Goal: Task Accomplishment & Management: Manage account settings

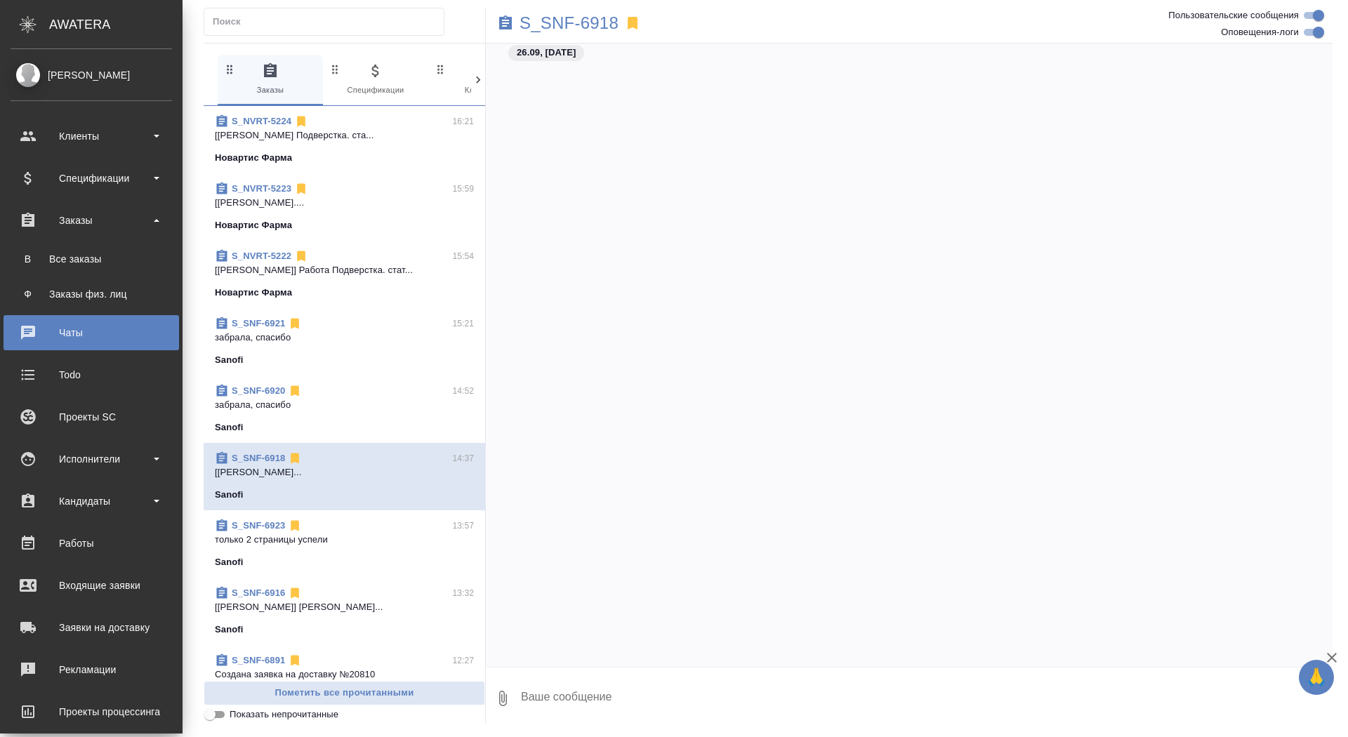
scroll to position [23677, 0]
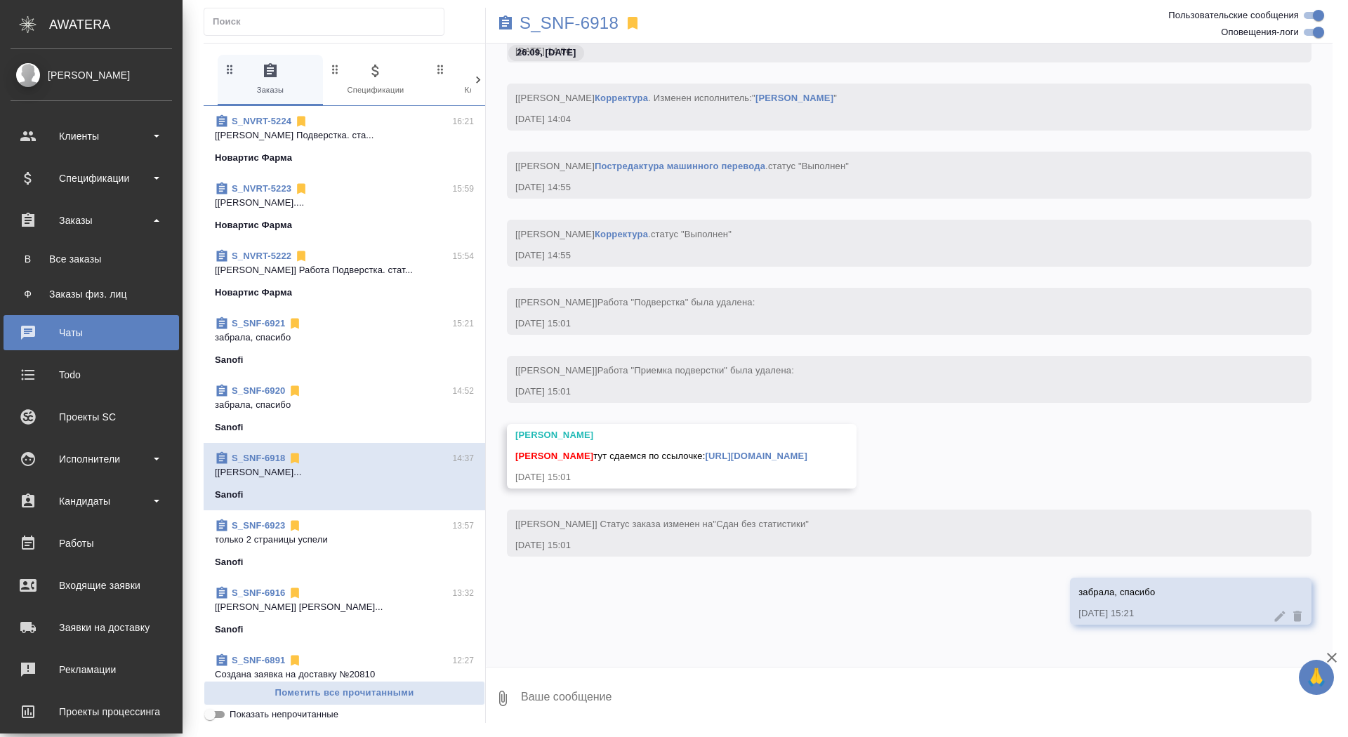
click at [35, 240] on ul "В Все заказы Ф Заказы физ. лиц" at bounding box center [91, 273] width 183 height 70
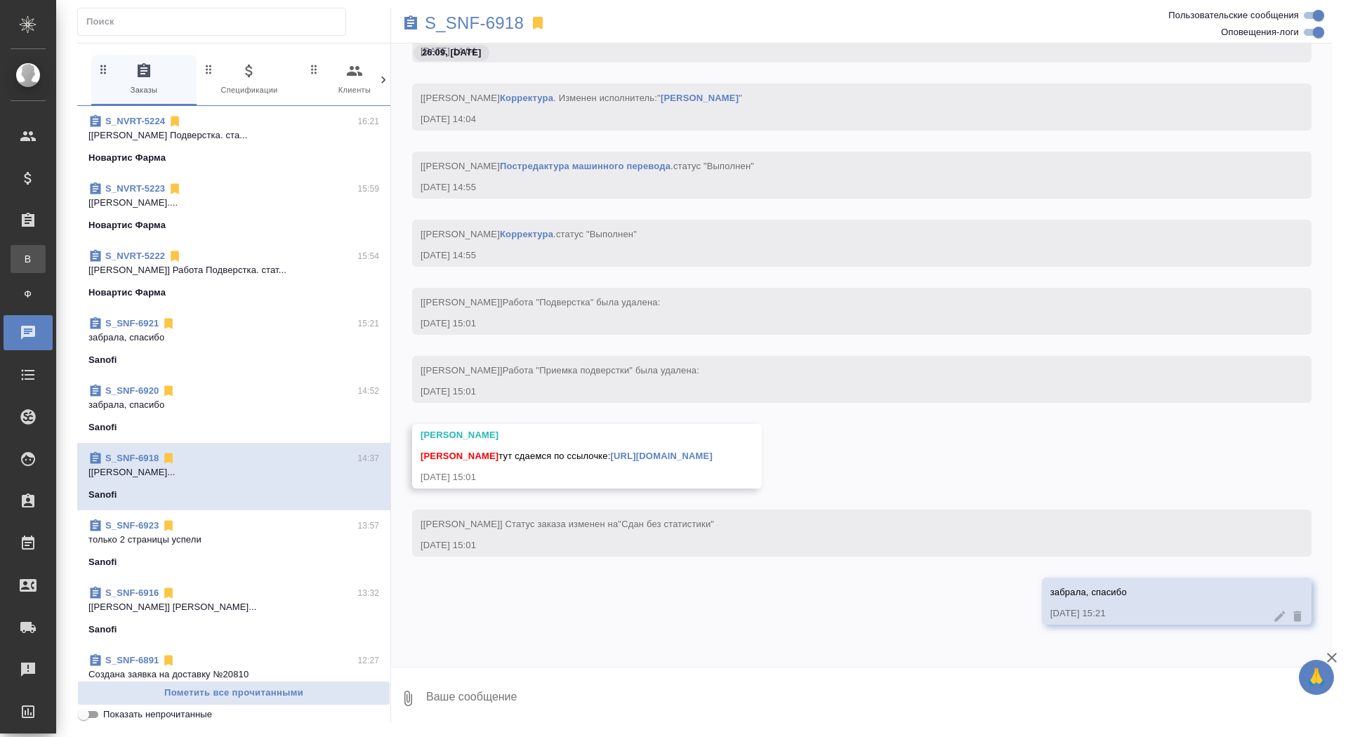
click at [21, 260] on div "Все заказы" at bounding box center [10, 259] width 21 height 14
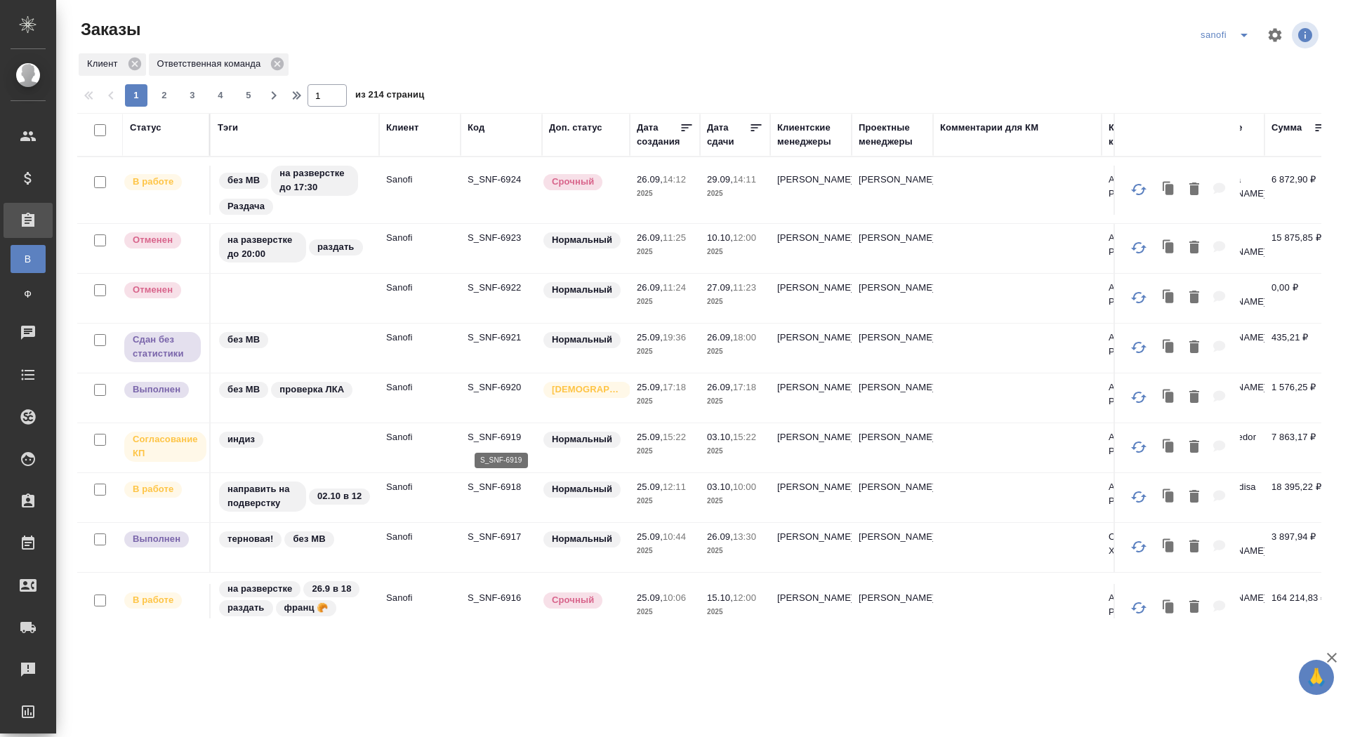
click at [472, 437] on p "S_SNF-6919" at bounding box center [500, 437] width 67 height 14
click at [29, 330] on span "2" at bounding box center [38, 326] width 22 height 14
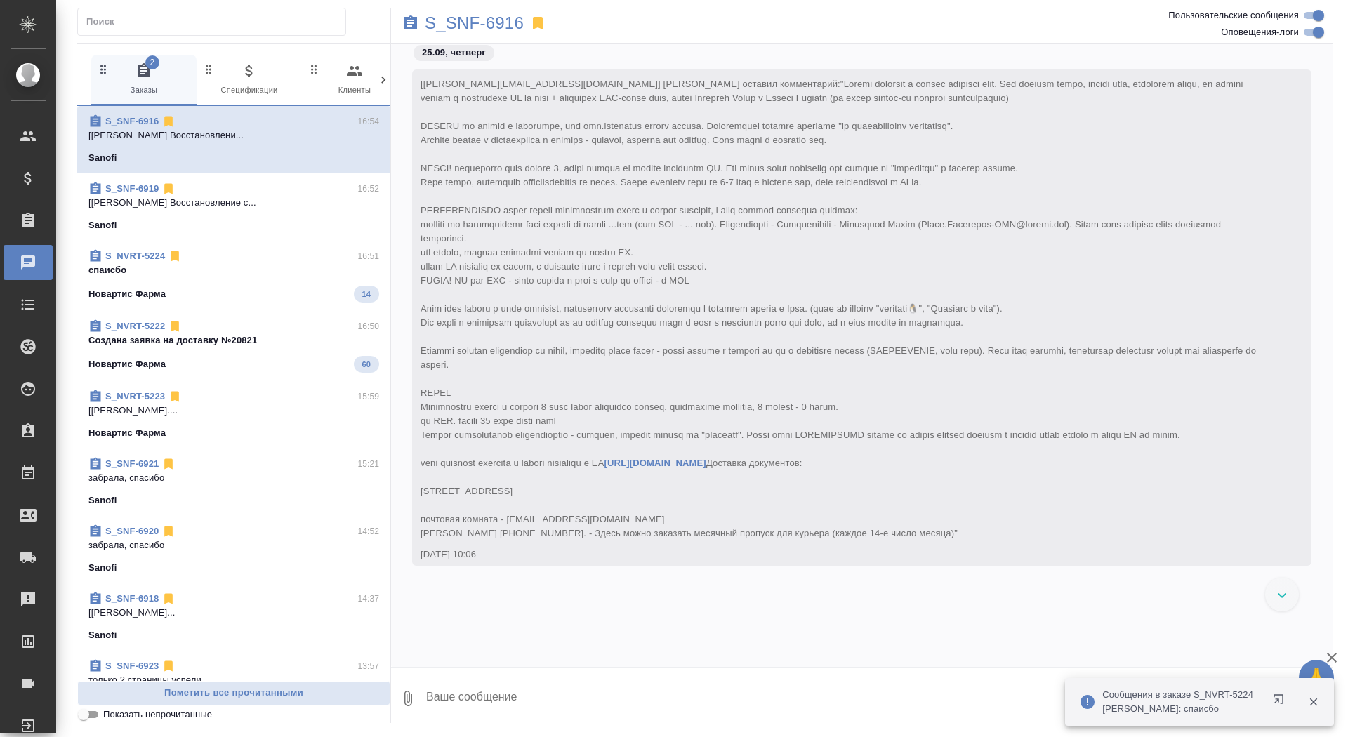
scroll to position [31789, 0]
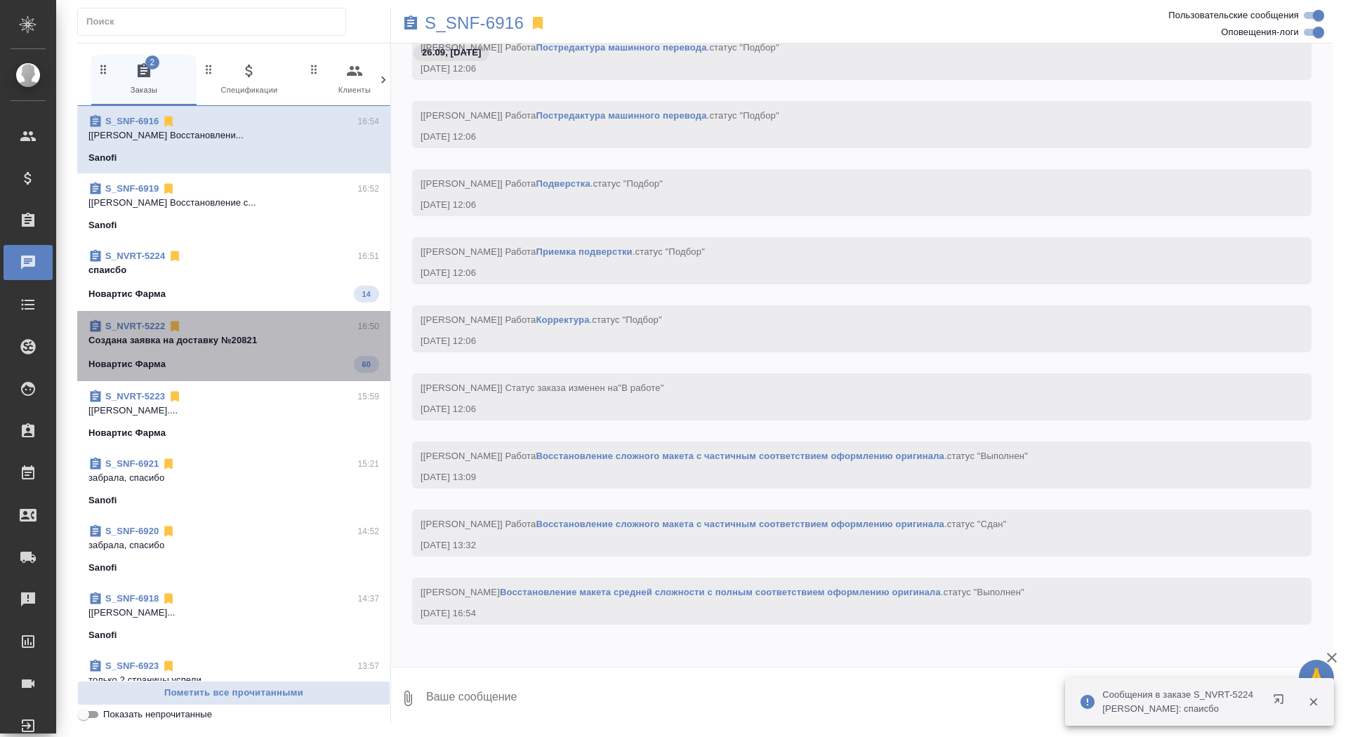
click at [235, 319] on div "S_NVRT-5222 16:50" at bounding box center [233, 326] width 291 height 14
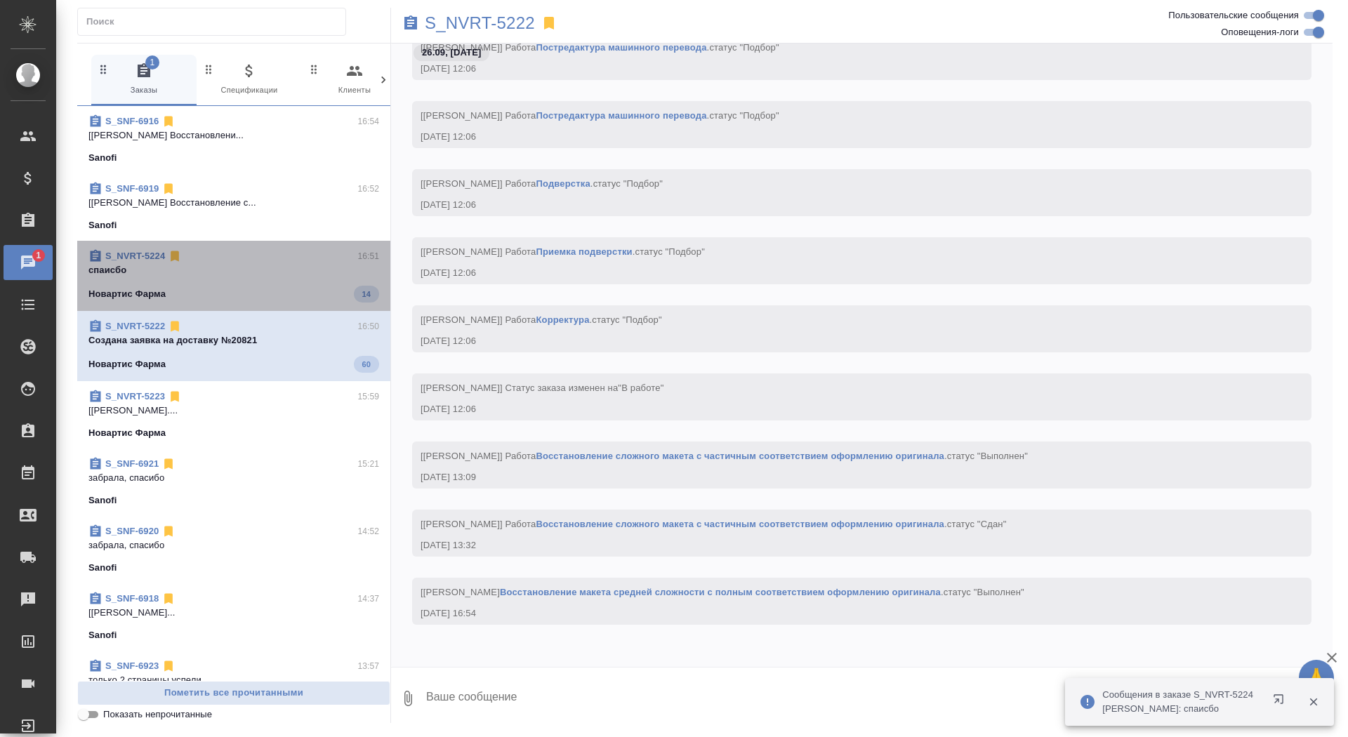
click at [229, 291] on div "Новартис Фарма 14" at bounding box center [233, 294] width 291 height 17
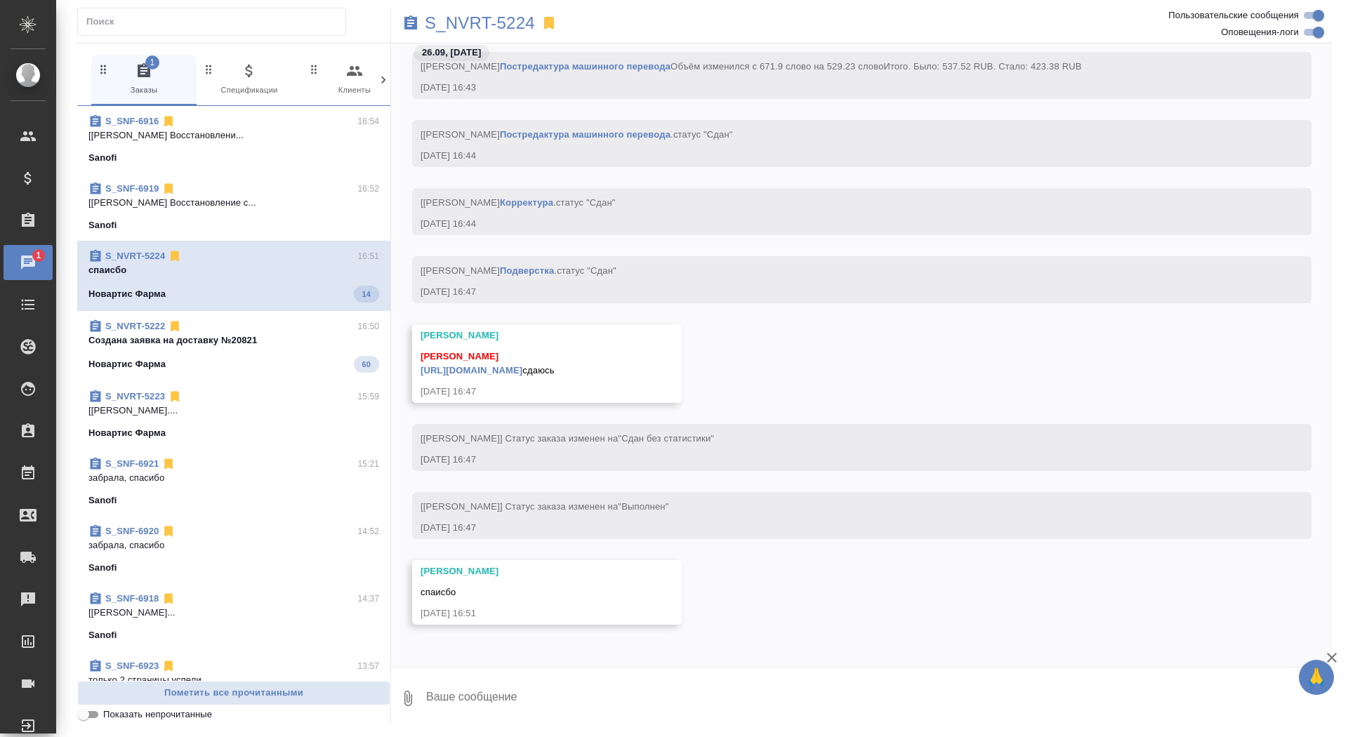
scroll to position [34860, 0]
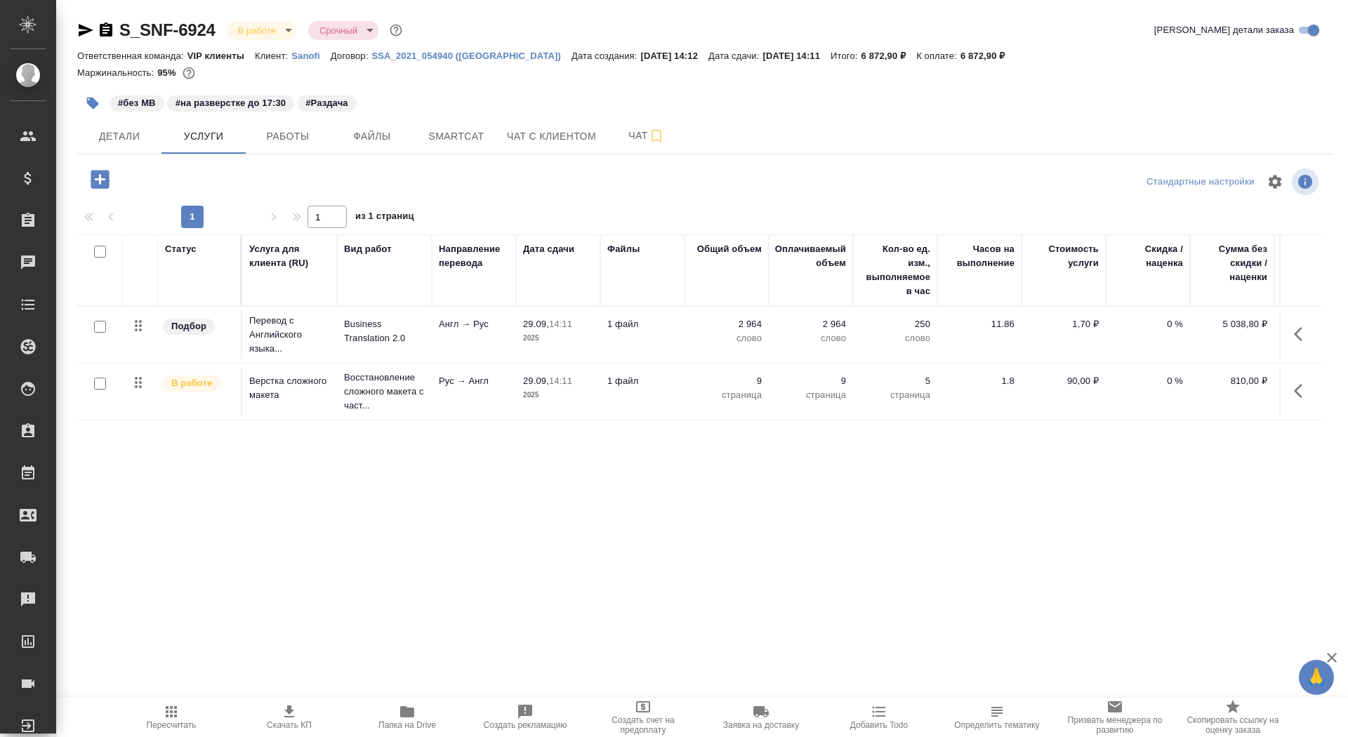
scroll to position [0, 79]
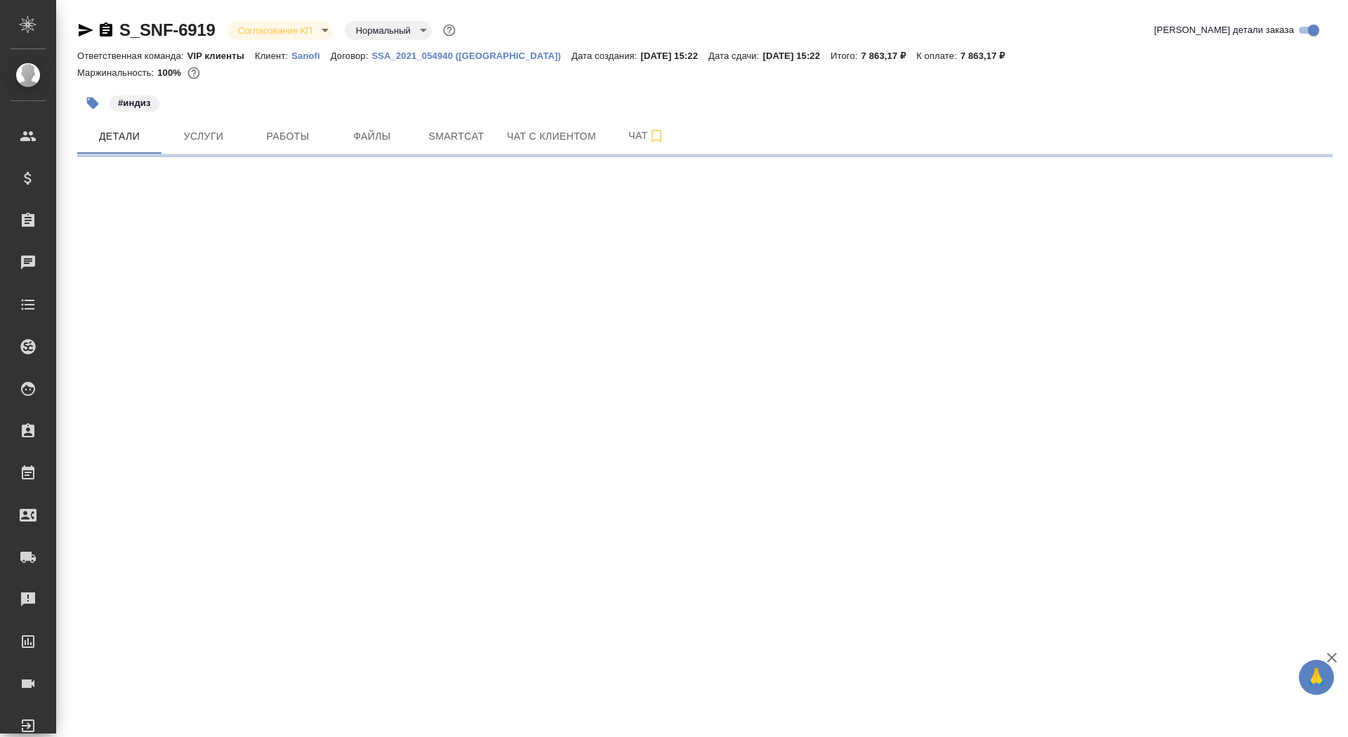
select select "RU"
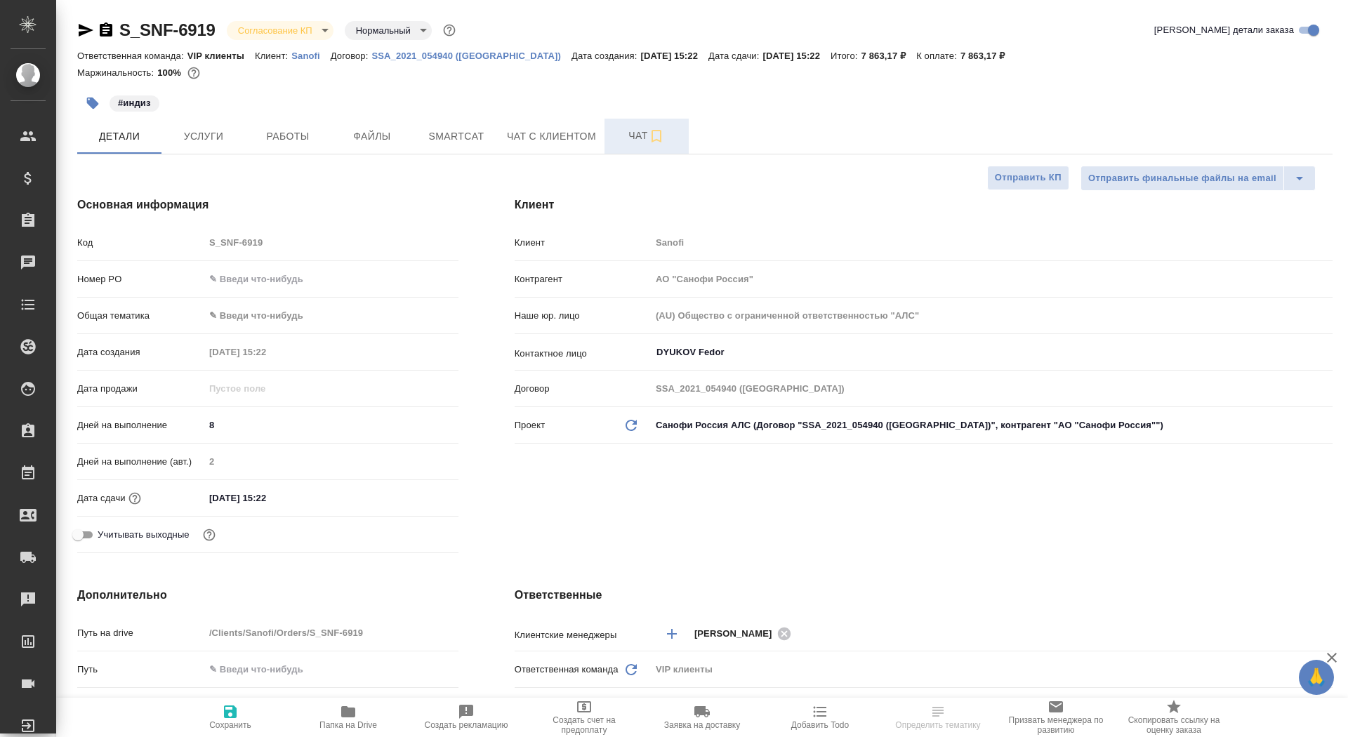
type textarea "x"
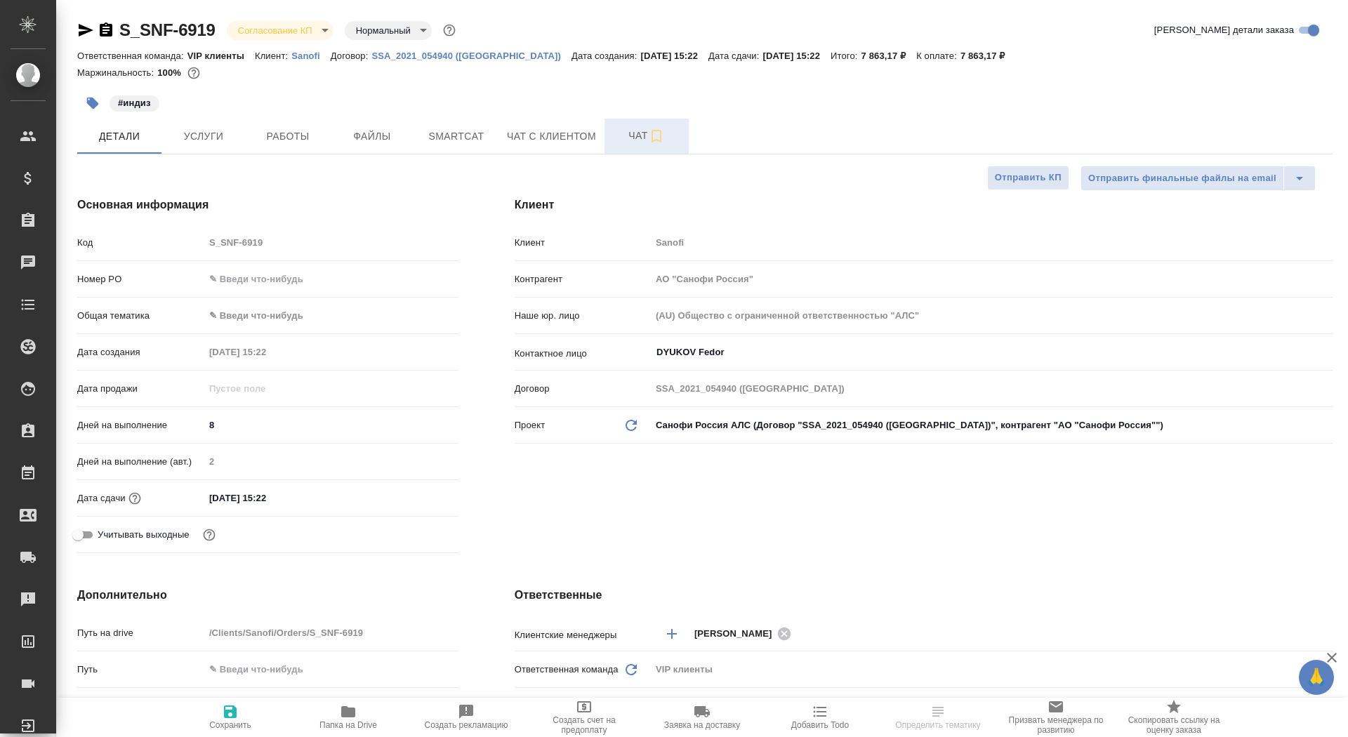
type textarea "x"
click at [630, 142] on span "Чат" at bounding box center [646, 136] width 67 height 18
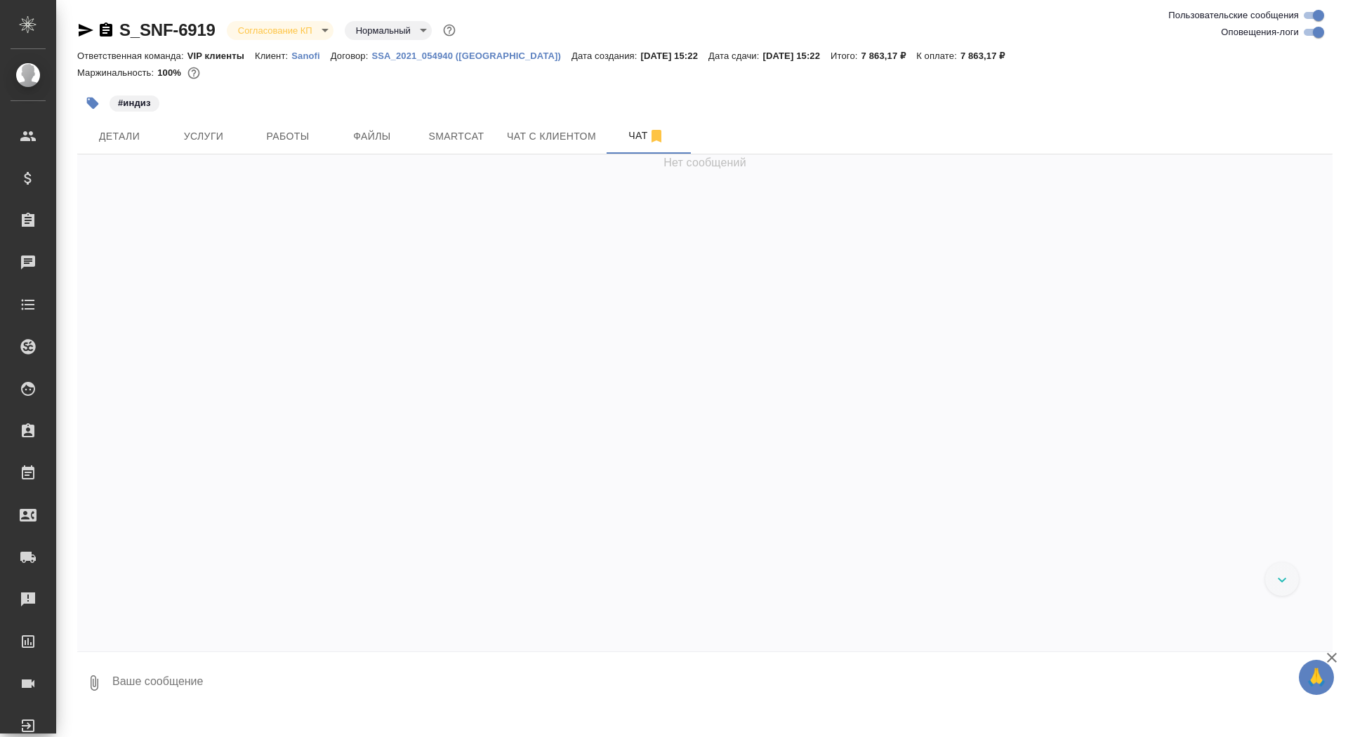
scroll to position [4435, 0]
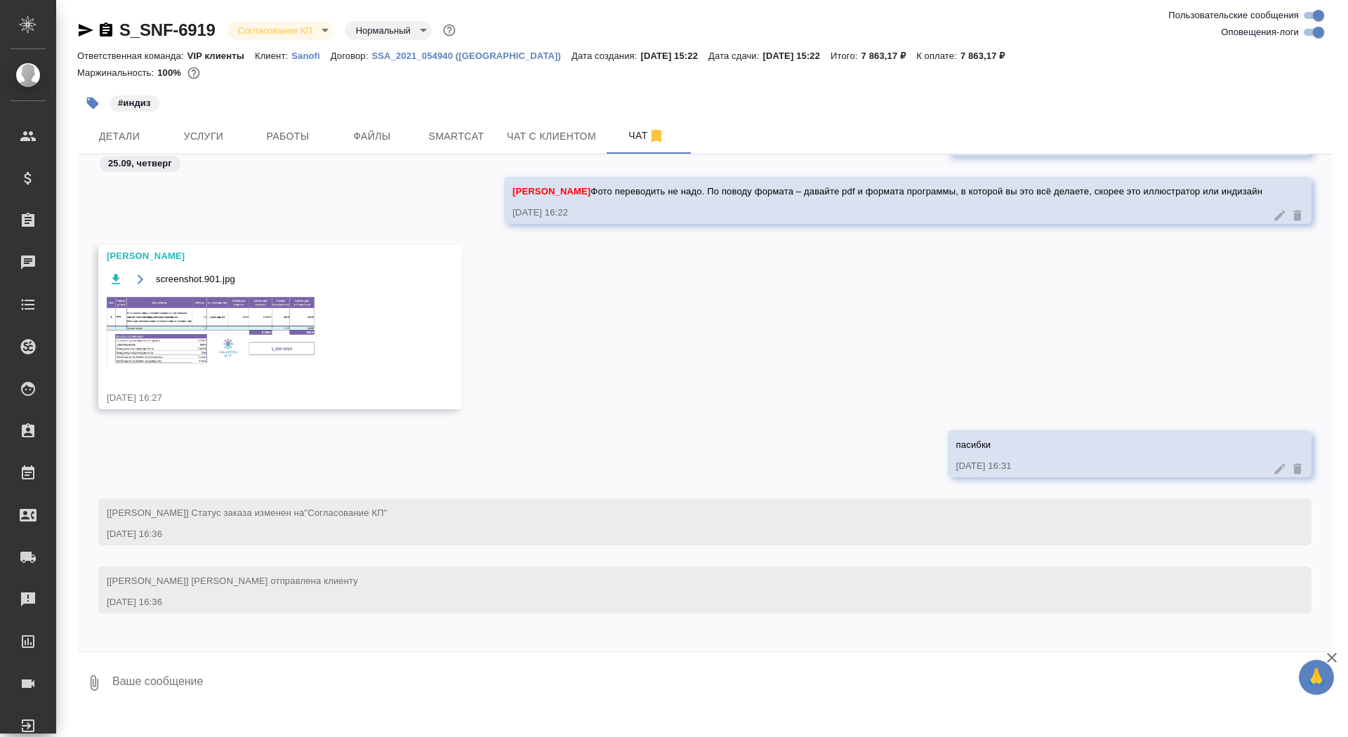
click at [233, 325] on img at bounding box center [212, 331] width 211 height 72
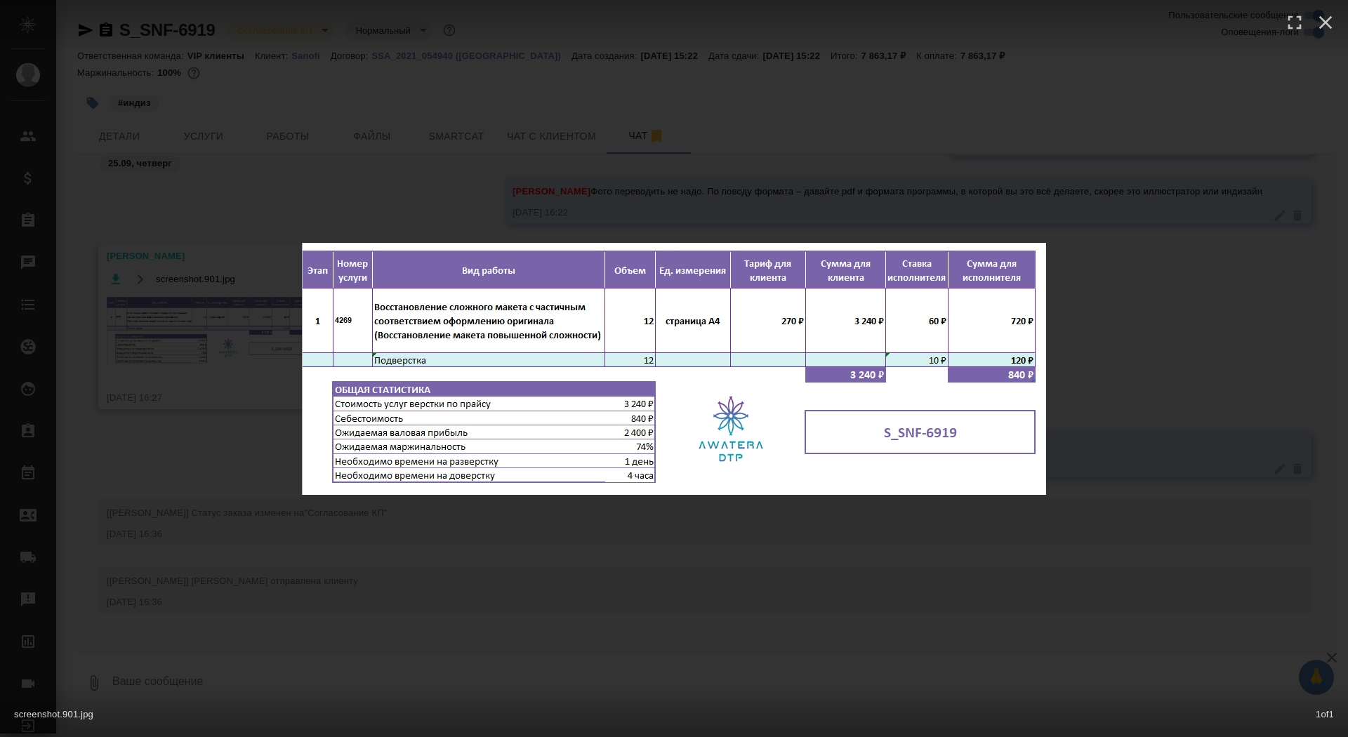
click at [183, 328] on div "screenshot.901.jpg 1 of 1" at bounding box center [674, 368] width 1348 height 737
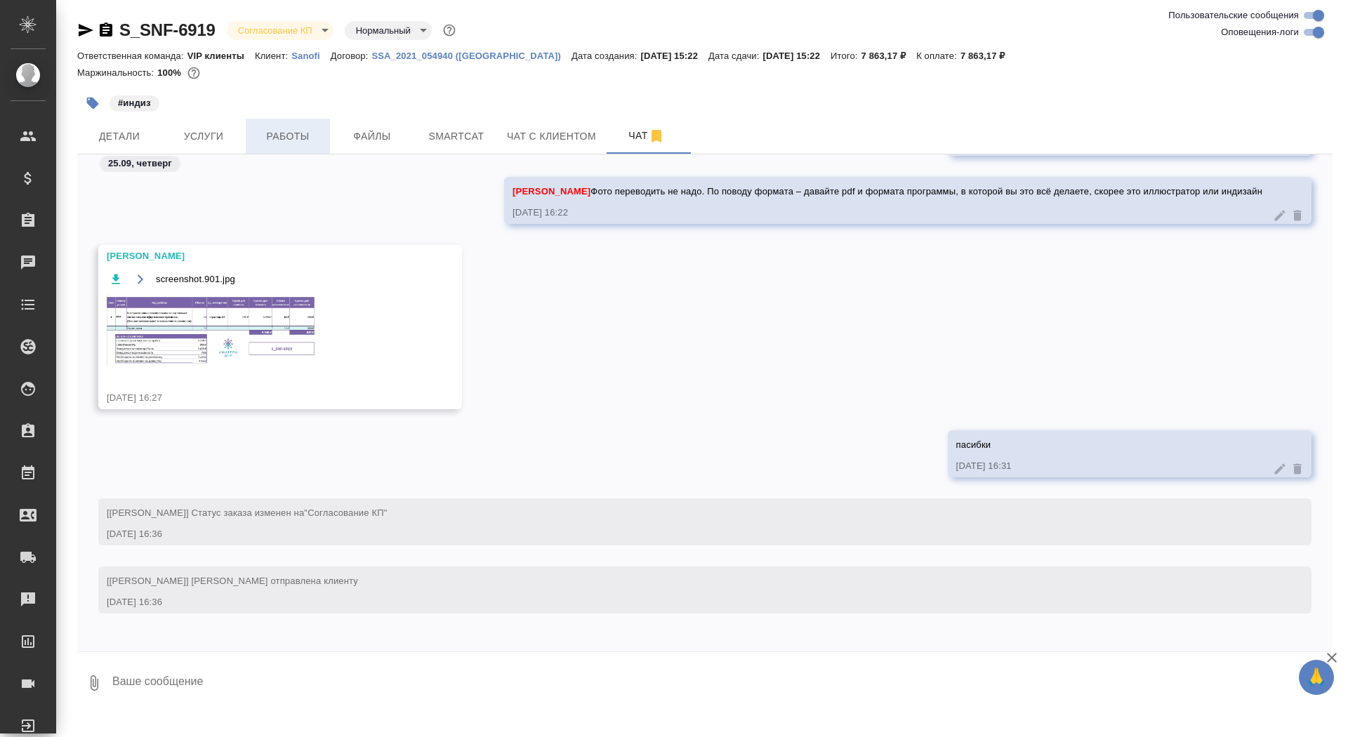
click at [277, 131] on span "Работы" at bounding box center [287, 137] width 67 height 18
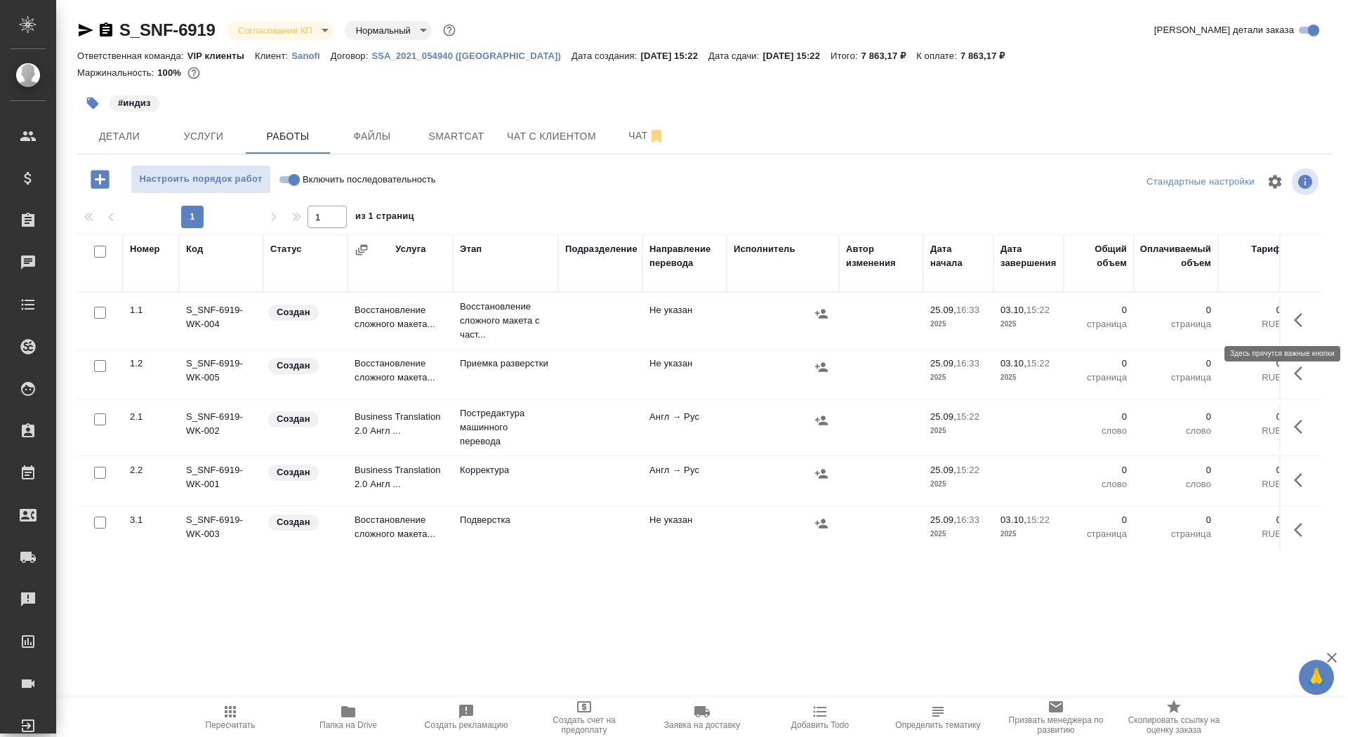
click at [1306, 321] on icon "button" at bounding box center [1302, 320] width 17 height 17
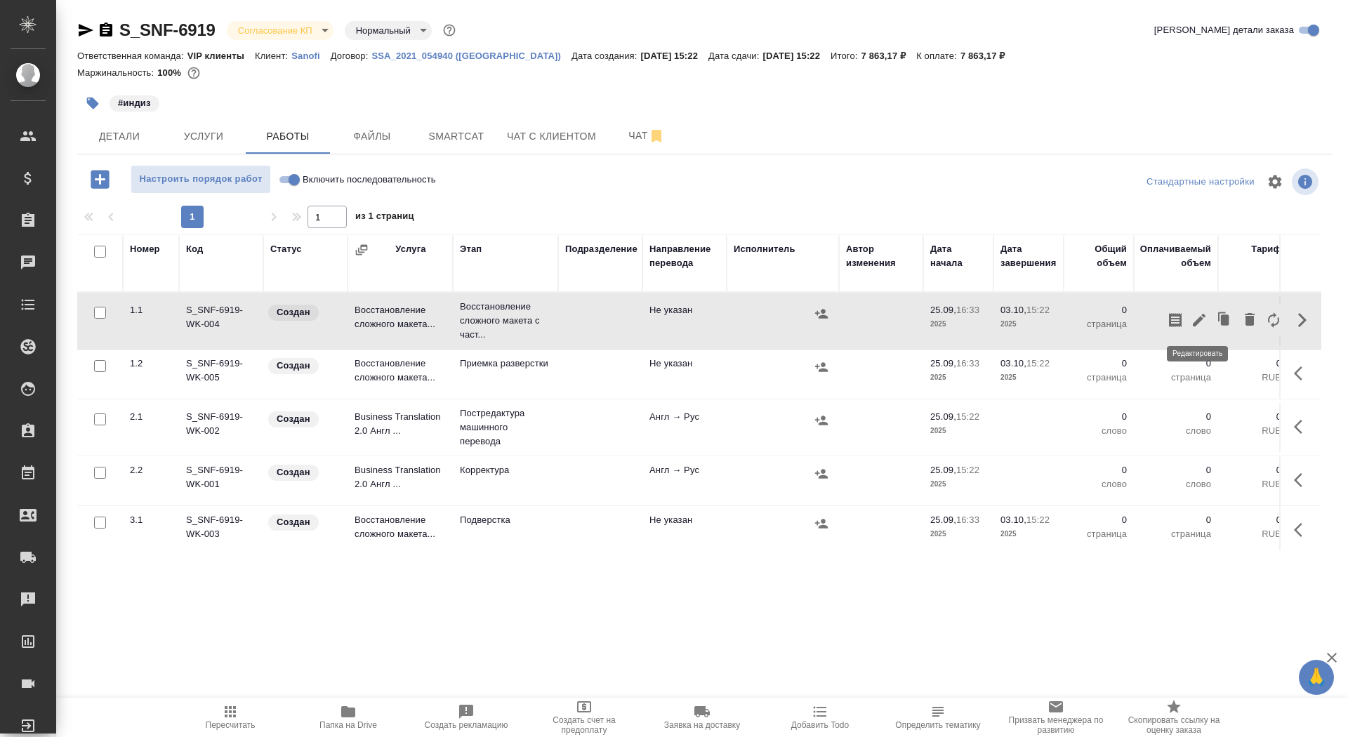
click at [1198, 319] on icon "button" at bounding box center [1199, 320] width 13 height 13
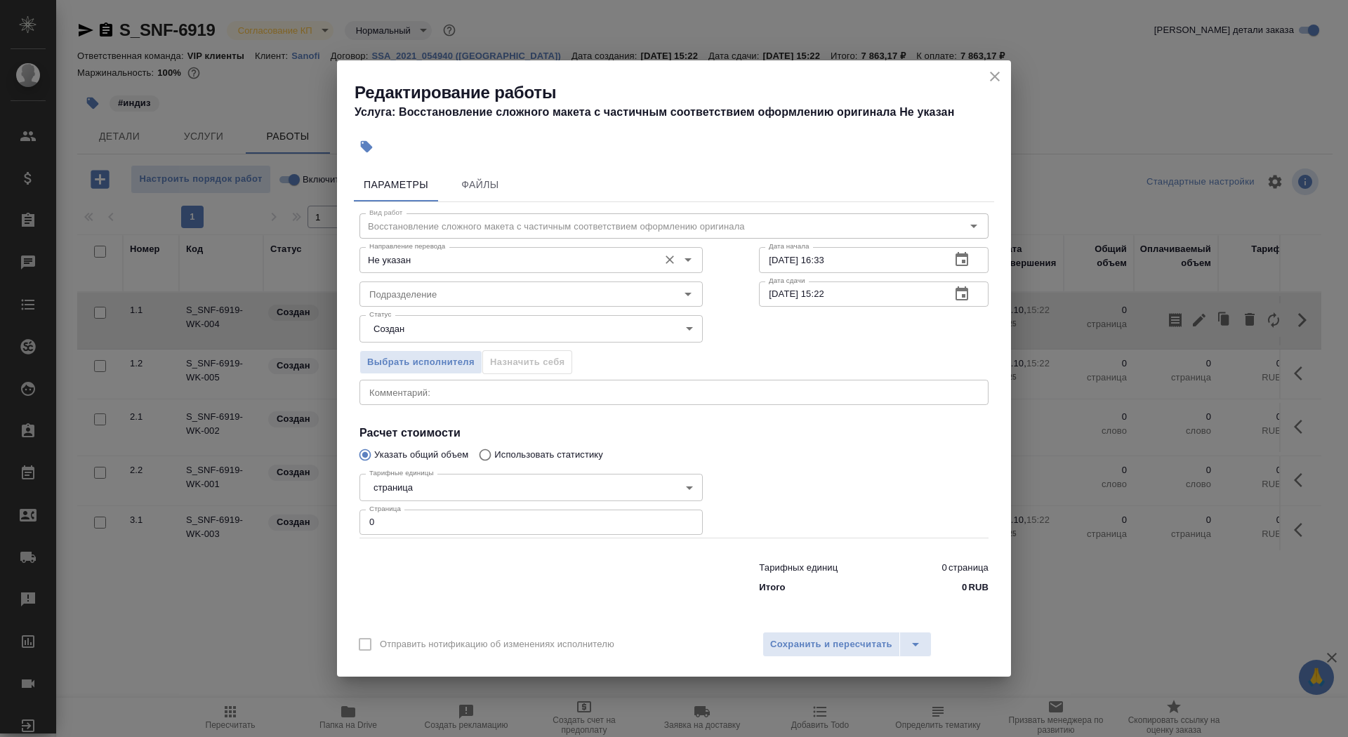
click at [596, 248] on div "Не указан Направление перевода" at bounding box center [530, 259] width 343 height 25
click at [581, 259] on input "Не указан" at bounding box center [508, 259] width 288 height 17
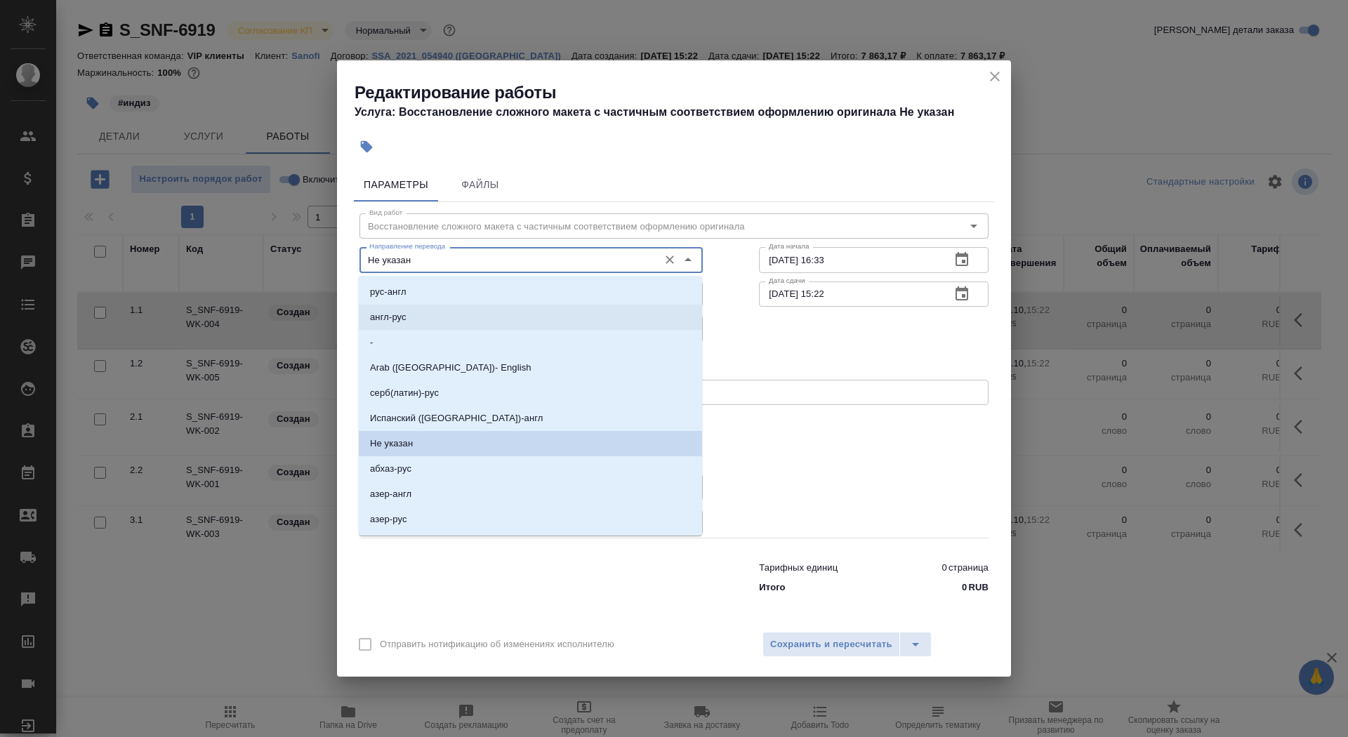
click at [550, 314] on li "англ-рус" at bounding box center [530, 317] width 343 height 25
type input "англ-рус"
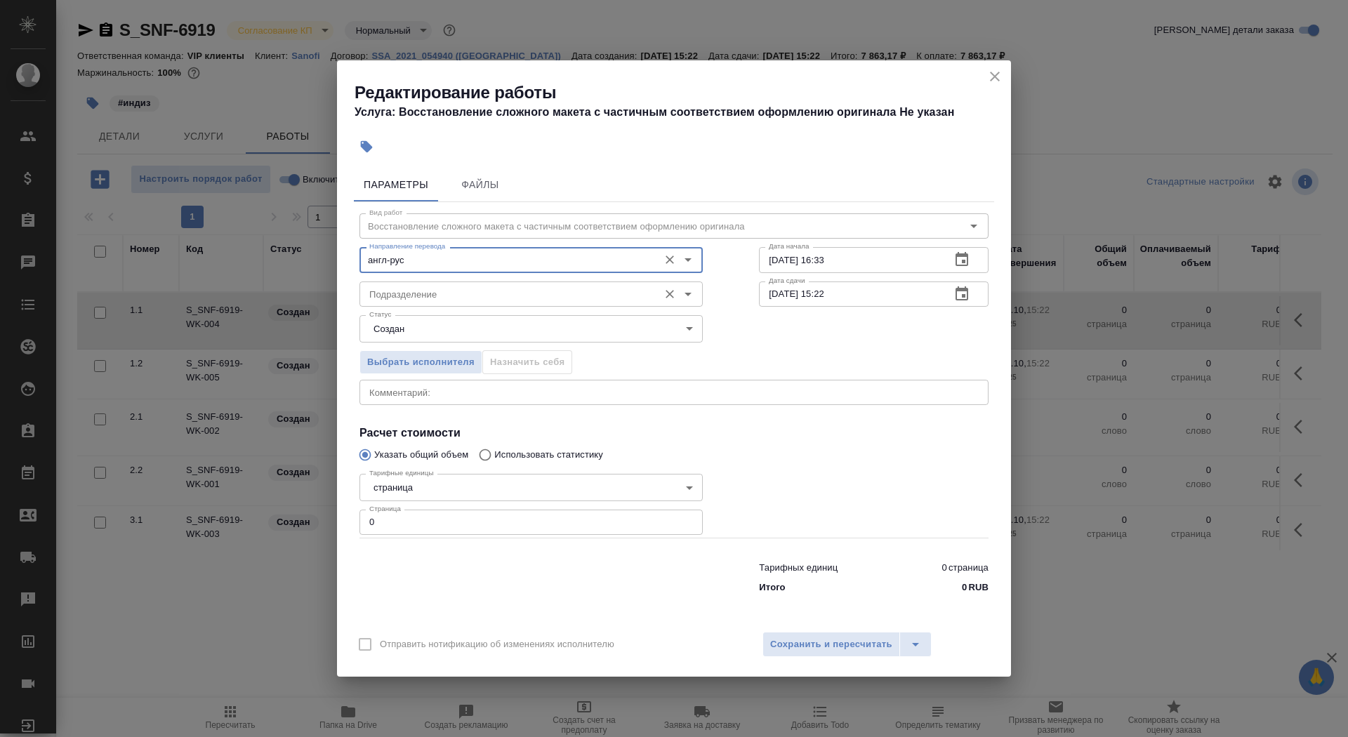
click at [536, 296] on input "Подразделение" at bounding box center [508, 294] width 288 height 17
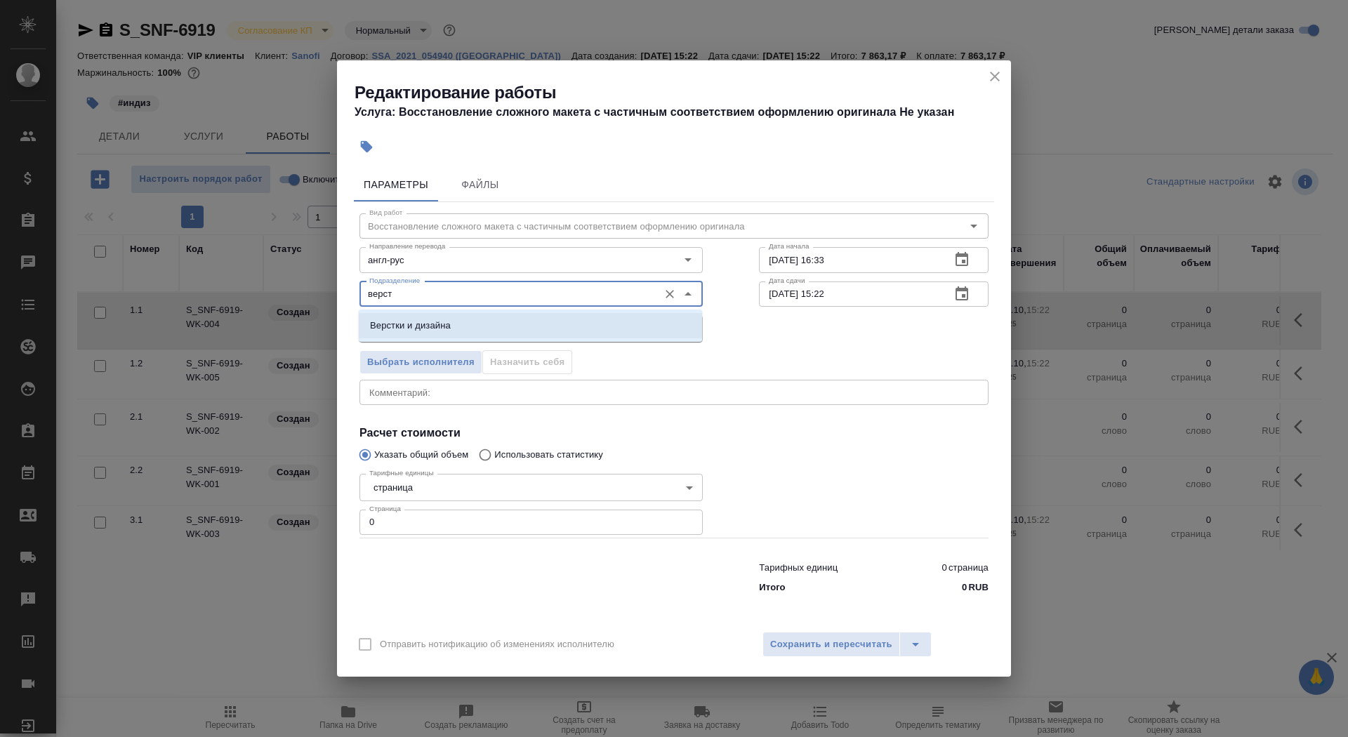
click at [493, 324] on li "Верстки и дизайна" at bounding box center [530, 325] width 343 height 25
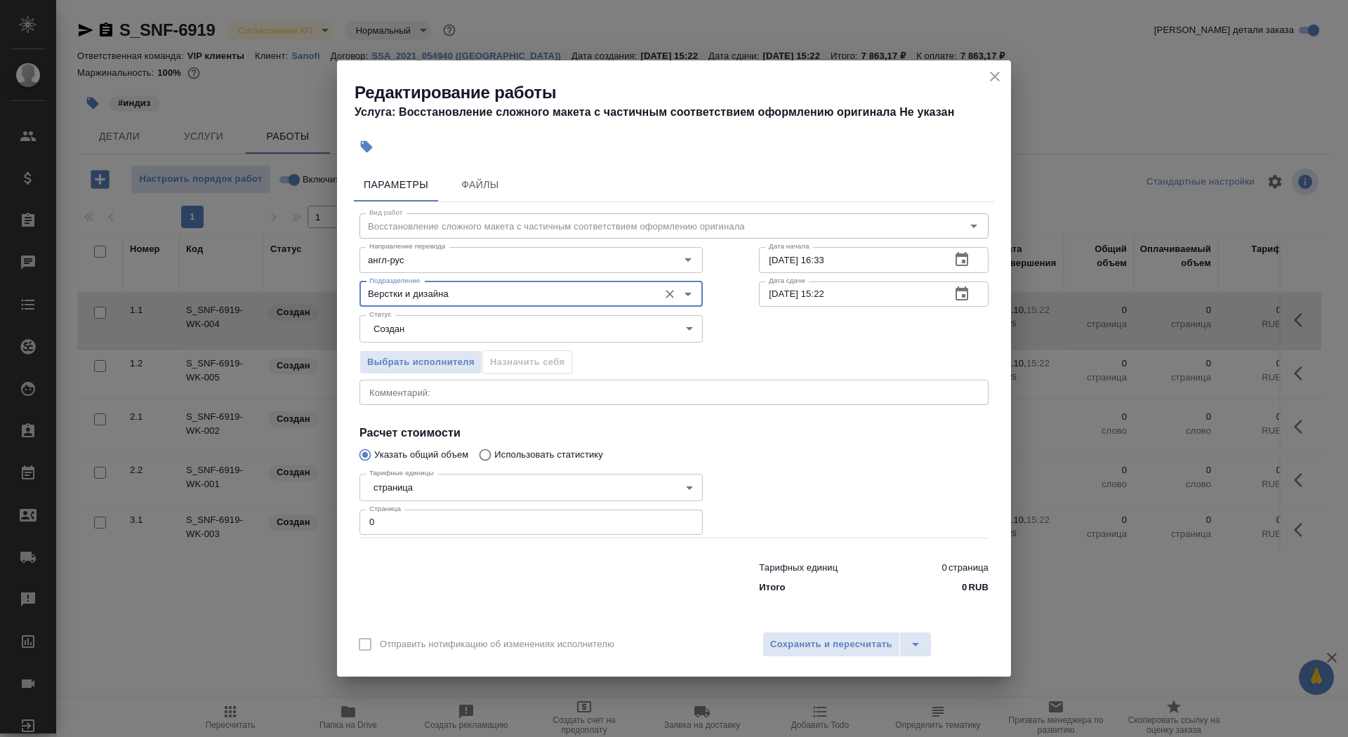
type input "Верстки и дизайна"
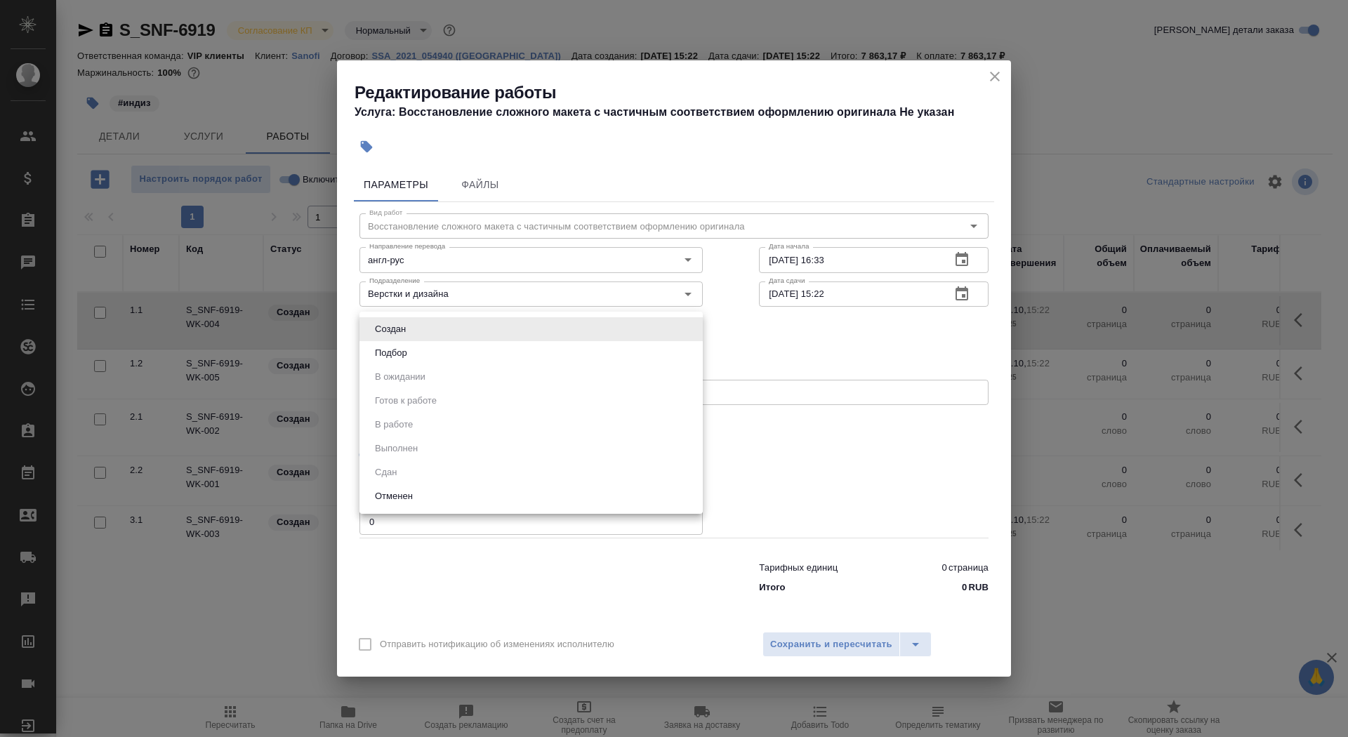
click at [491, 334] on body "🙏 .cls-1 fill:#fff; AWATERA Saydasheva Dilyara Клиенты Спецификации Заказы 0 Ча…" at bounding box center [674, 368] width 1348 height 737
click at [486, 359] on li "Подбор" at bounding box center [530, 353] width 343 height 24
type input "recruiting"
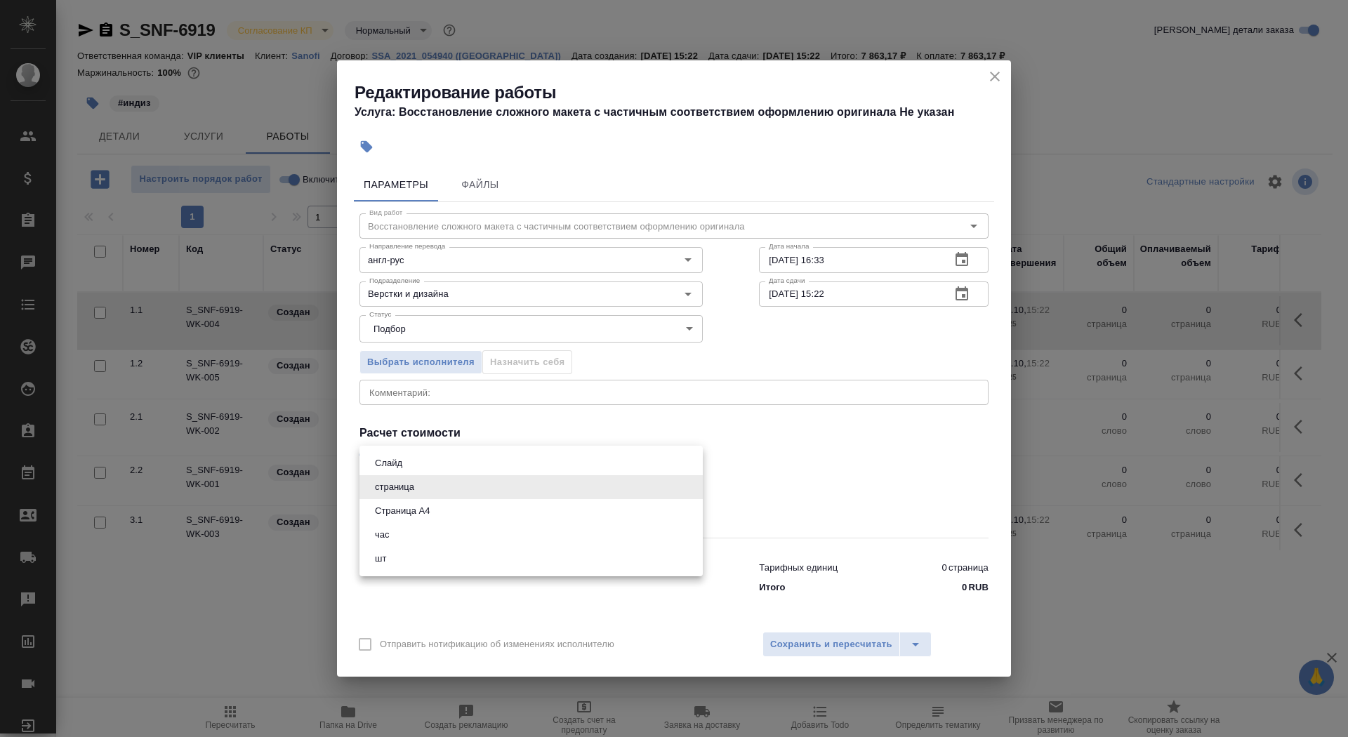
click at [456, 498] on body "🙏 .cls-1 fill:#fff; AWATERA Saydasheva Dilyara Клиенты Спецификации Заказы 0 Ча…" at bounding box center [674, 368] width 1348 height 737
click at [459, 520] on li "Страница А4" at bounding box center [530, 511] width 343 height 24
type input "5f036ec4e16dec2d6b59c8ff"
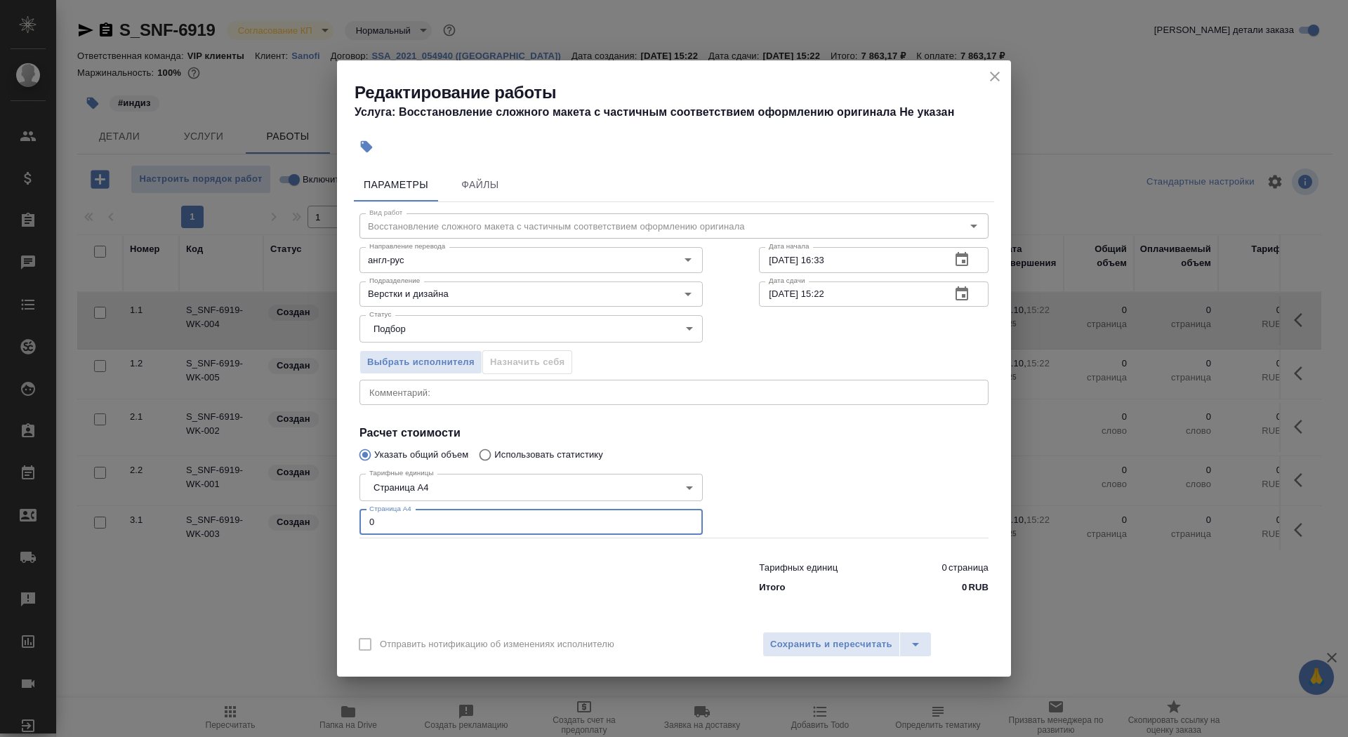
click at [453, 526] on input "0" at bounding box center [530, 522] width 343 height 25
type input "12"
click at [908, 254] on input "25.09.2025 16:33" at bounding box center [849, 259] width 180 height 25
type input "26.09.2025 16:33"
click at [960, 300] on icon "button" at bounding box center [961, 294] width 17 height 17
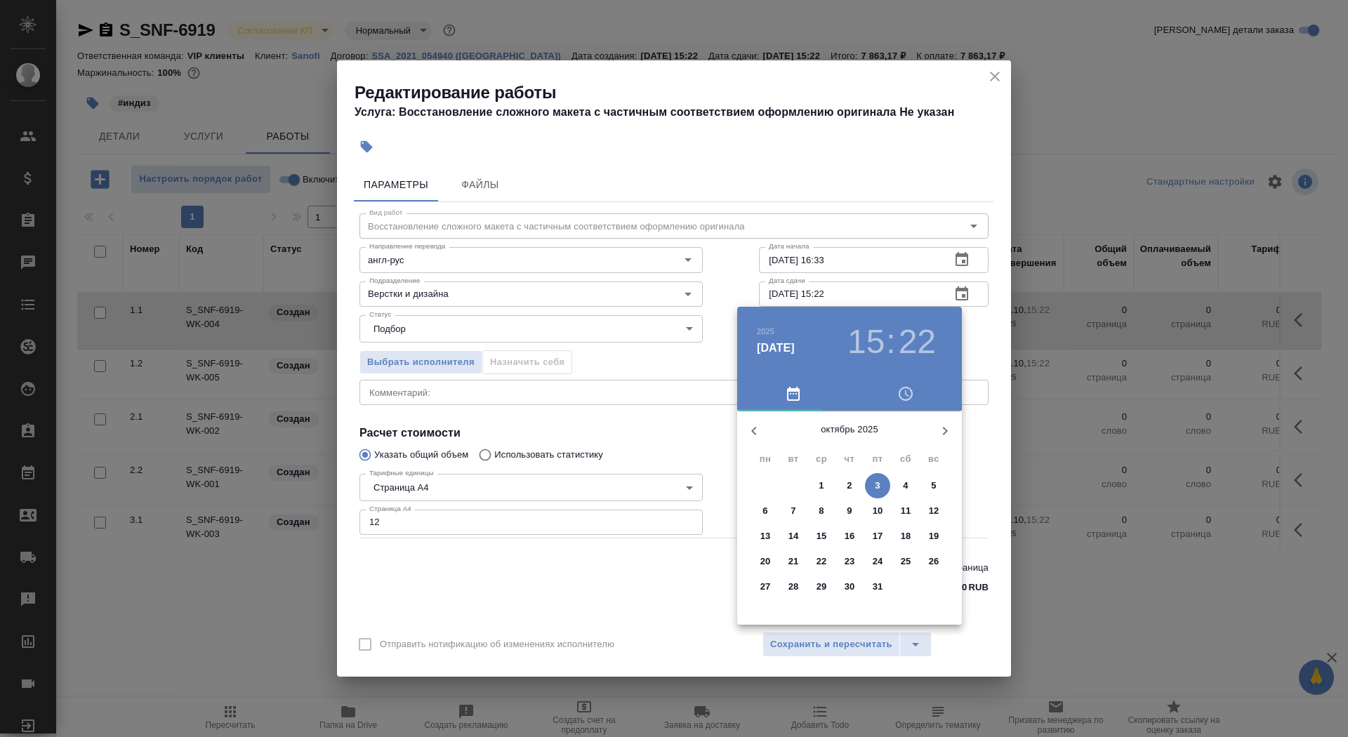
click at [746, 434] on icon "button" at bounding box center [753, 431] width 17 height 17
click at [907, 558] on p "27" at bounding box center [906, 562] width 11 height 14
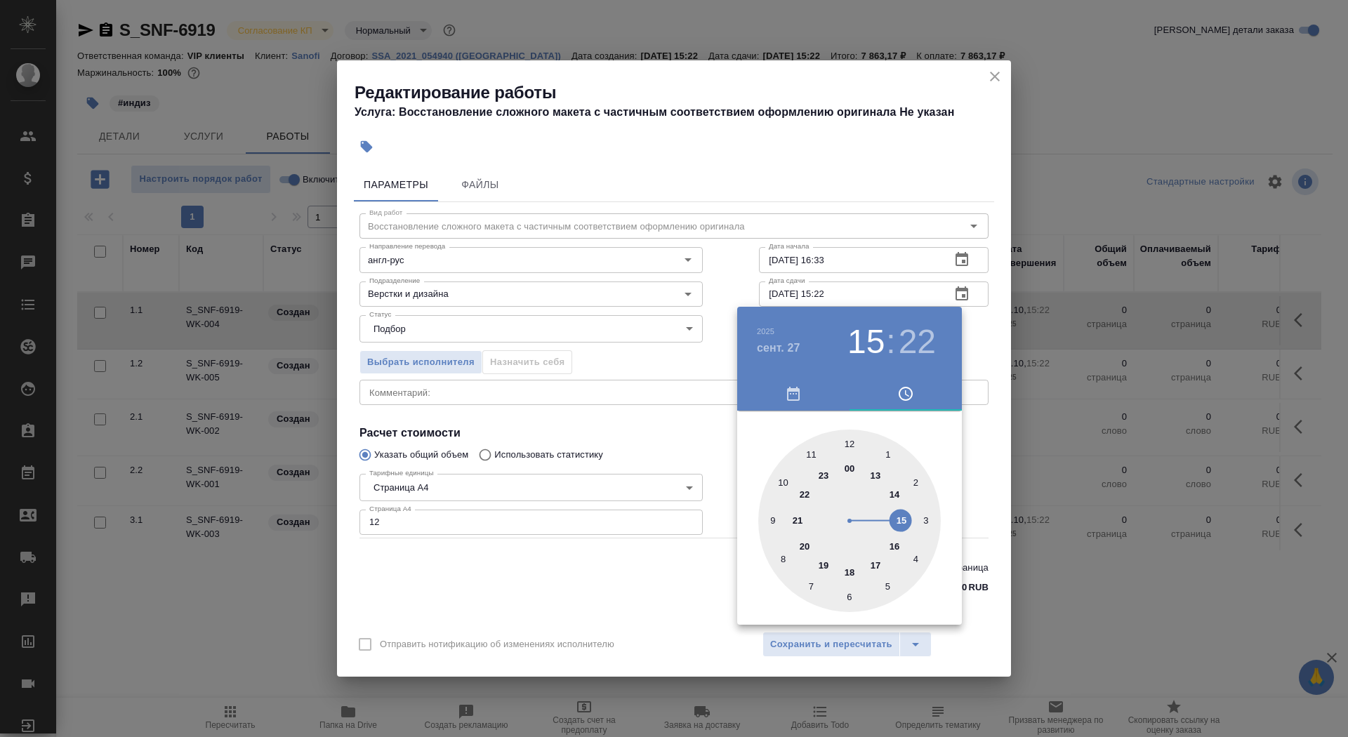
click at [896, 539] on div at bounding box center [849, 521] width 183 height 183
type input "27.09.2025 16:30"
click at [849, 596] on div at bounding box center [849, 521] width 183 height 183
click at [689, 604] on div at bounding box center [674, 368] width 1348 height 737
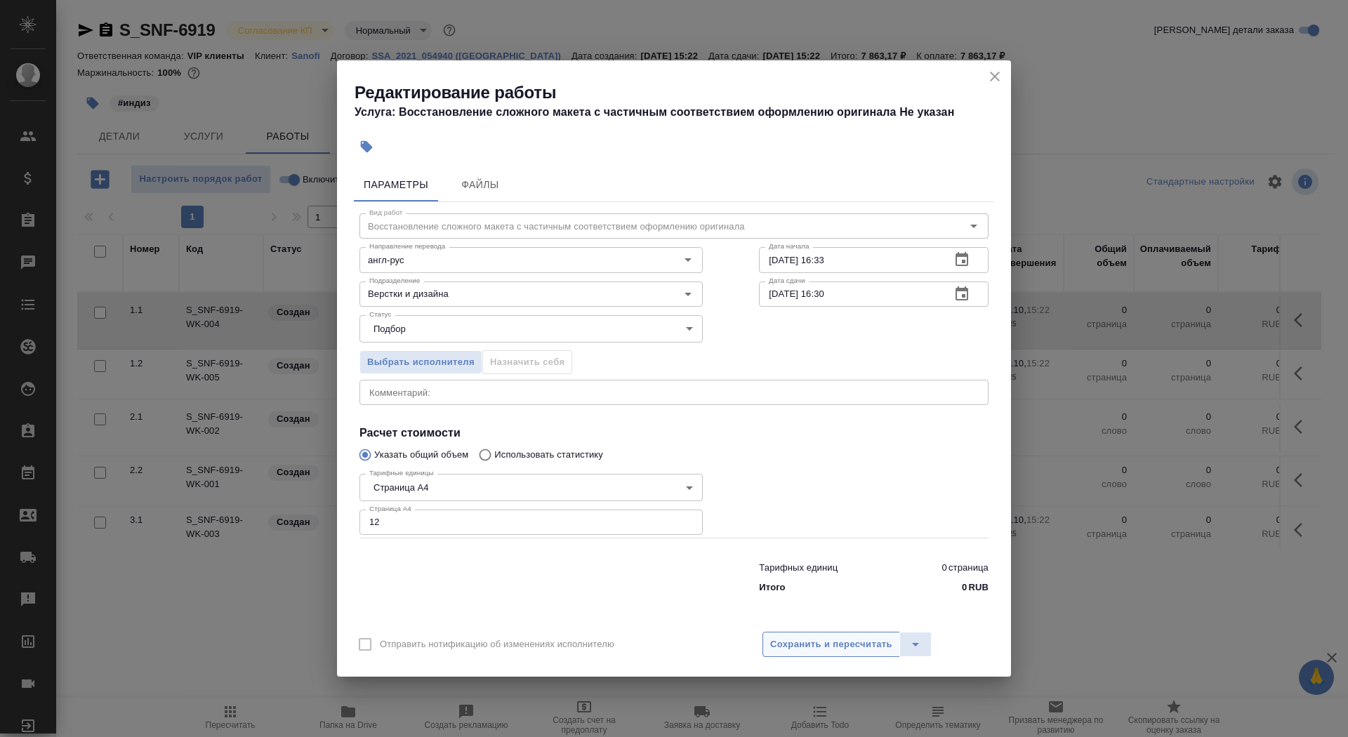
click at [827, 652] on button "Сохранить и пересчитать" at bounding box center [831, 644] width 138 height 25
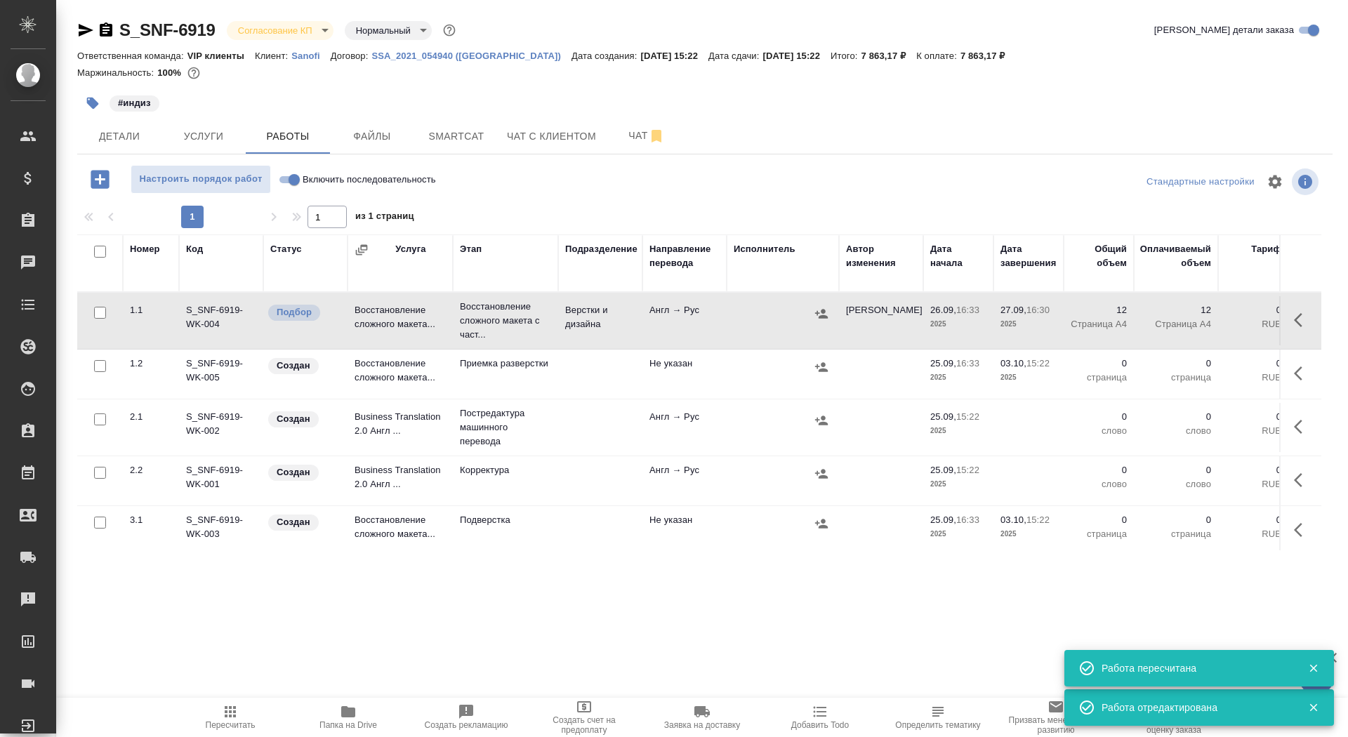
click at [96, 98] on icon "button" at bounding box center [93, 103] width 14 height 14
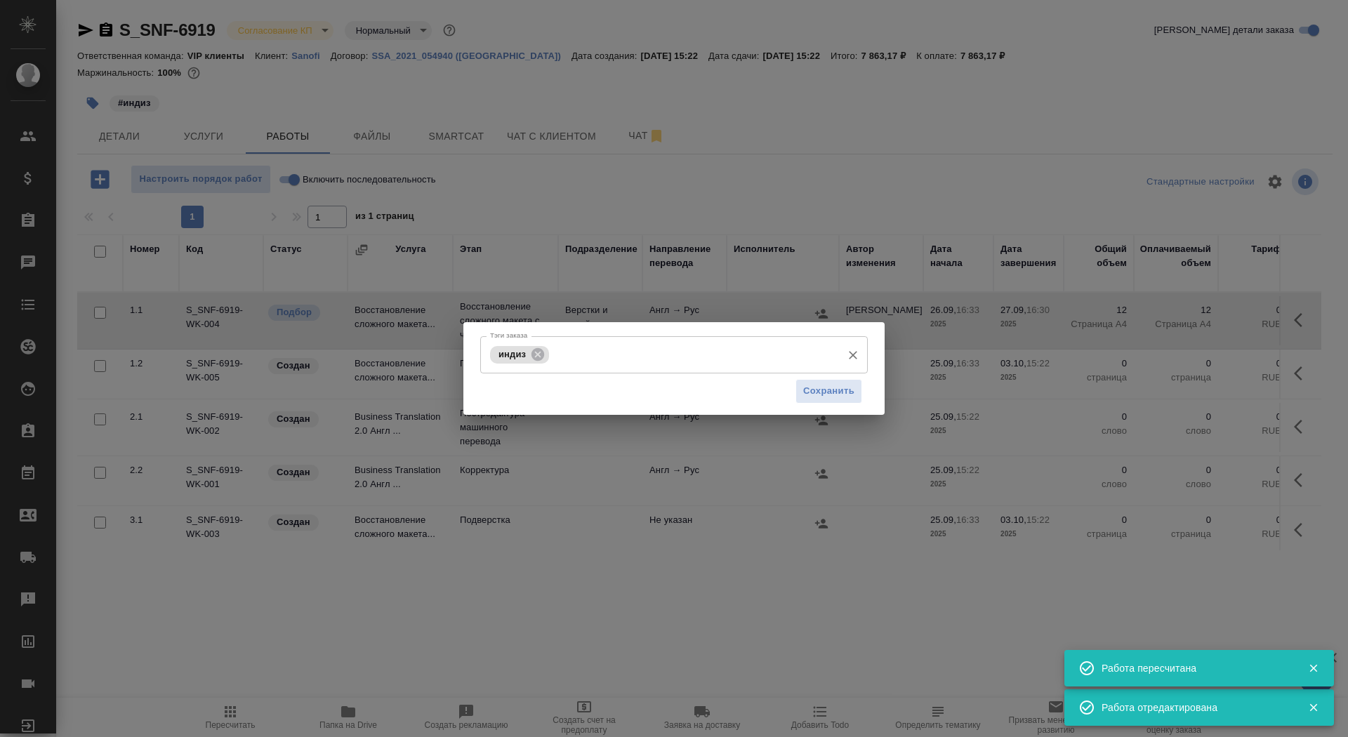
click at [606, 373] on div "индиз Тэги заказа" at bounding box center [673, 354] width 387 height 37
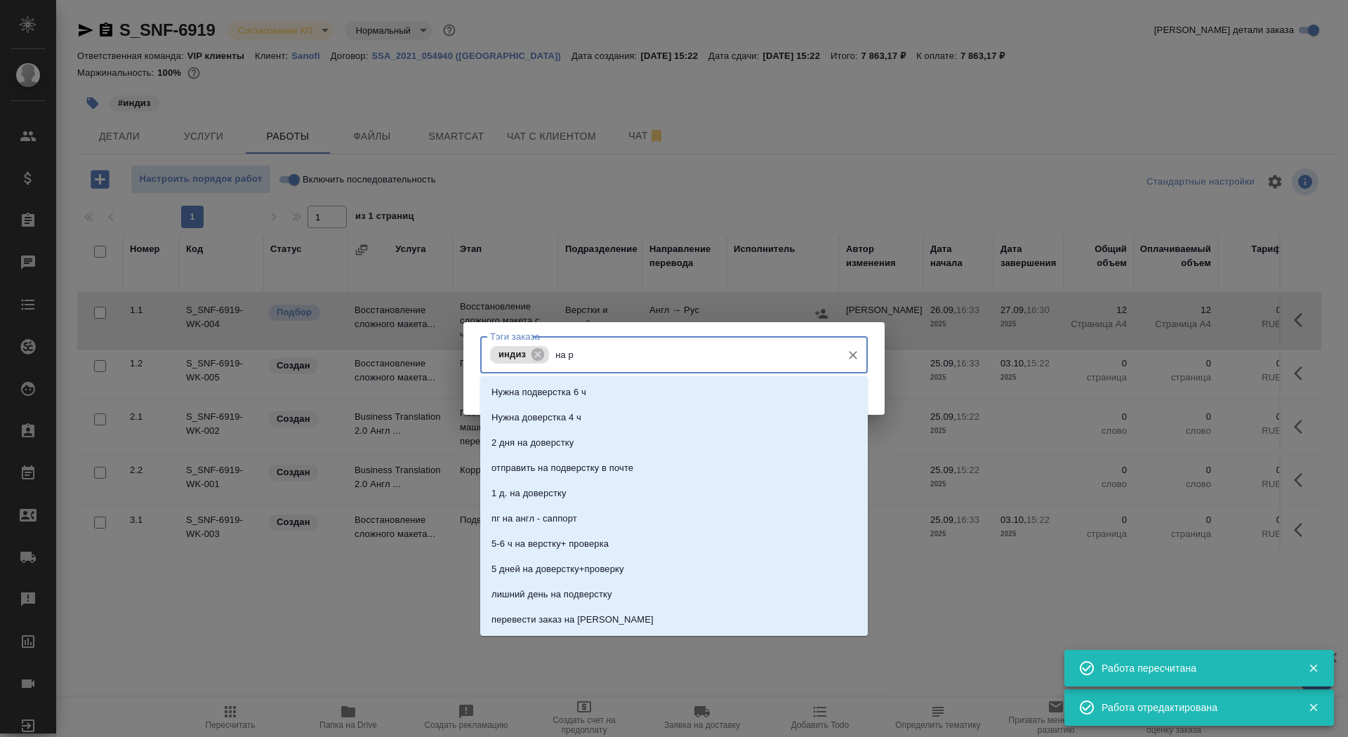
type input "на ра"
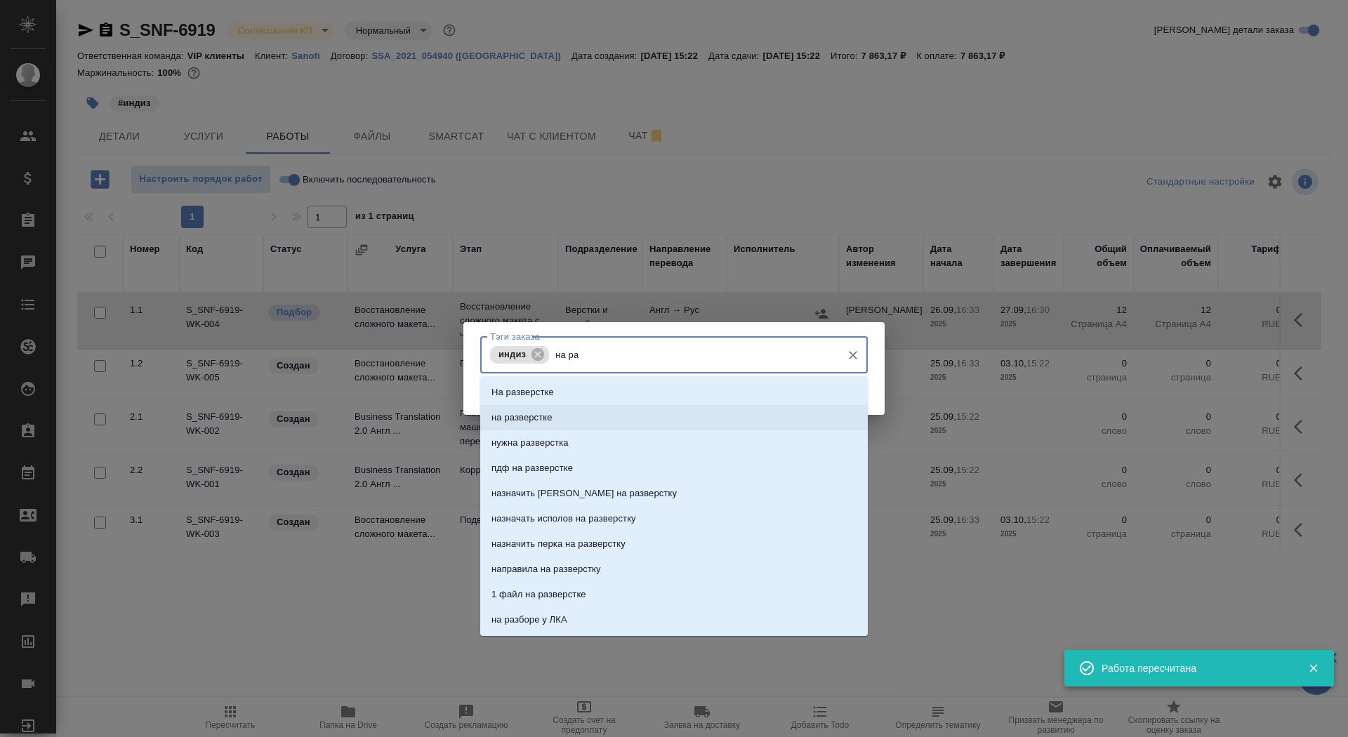
click at [642, 416] on li "на разверстке" at bounding box center [673, 417] width 387 height 25
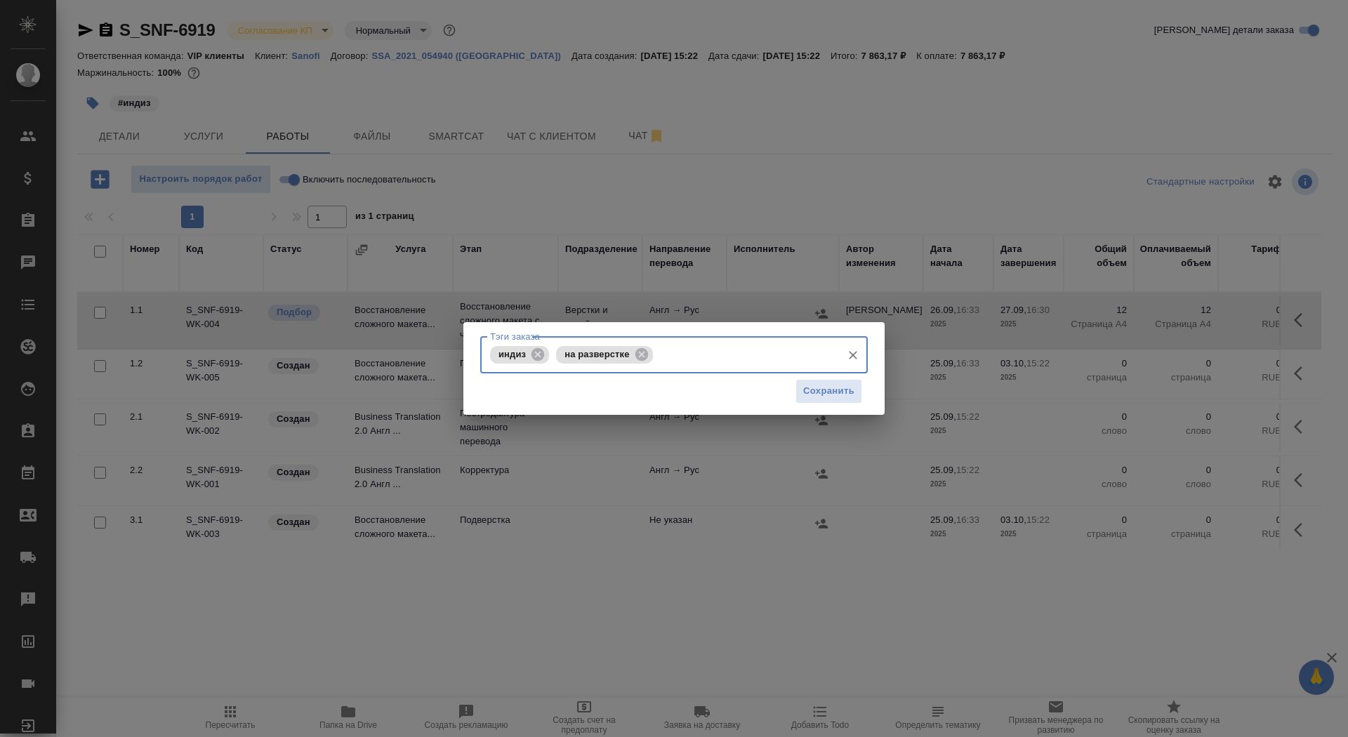
click at [852, 404] on div "Сохранить" at bounding box center [673, 391] width 387 height 36
click at [829, 392] on span "Сохранить" at bounding box center [828, 391] width 51 height 16
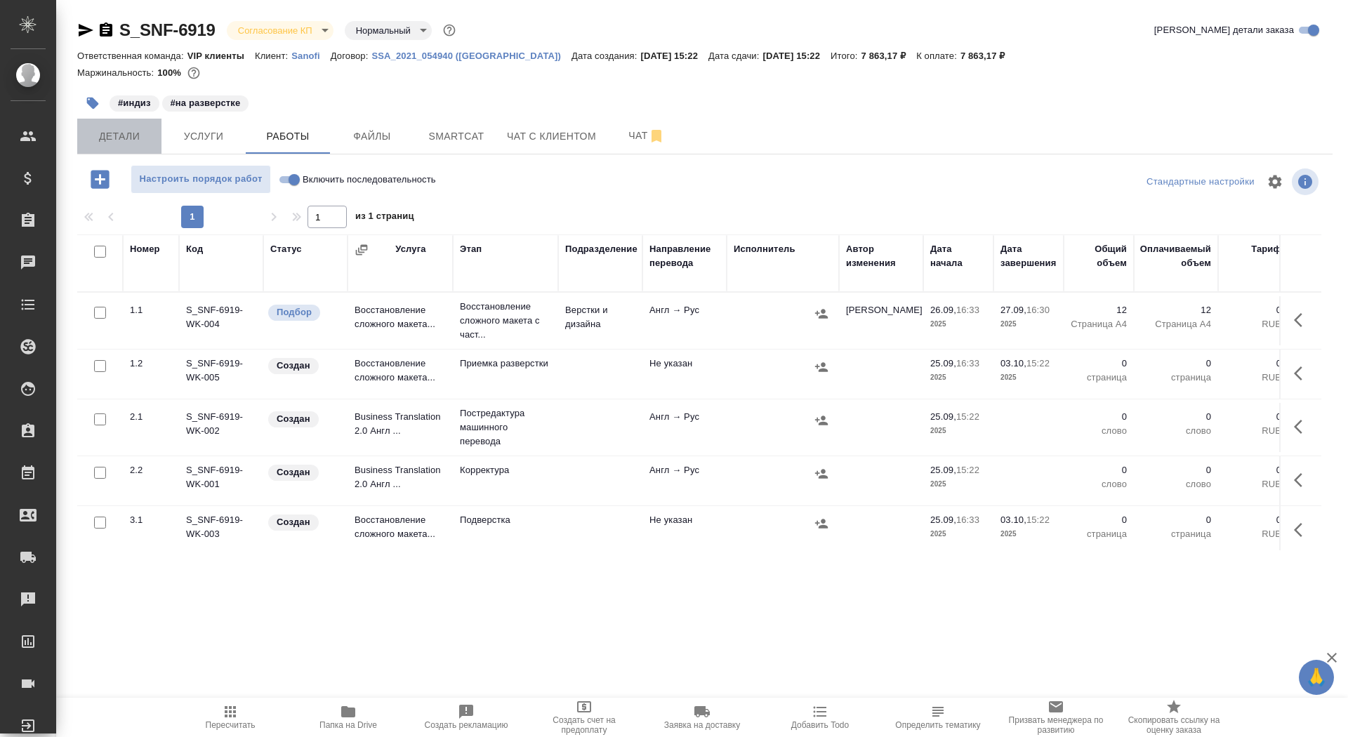
click at [127, 124] on button "Детали" at bounding box center [119, 136] width 84 height 35
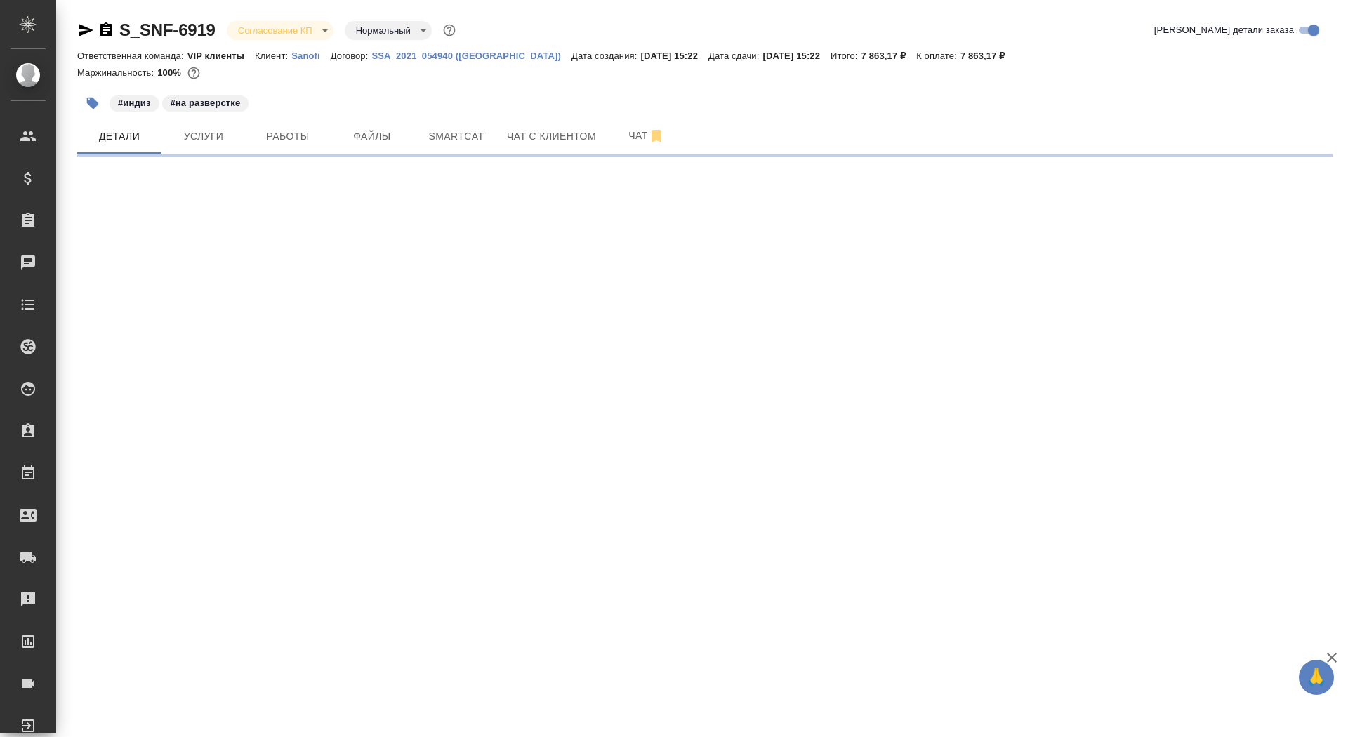
select select "RU"
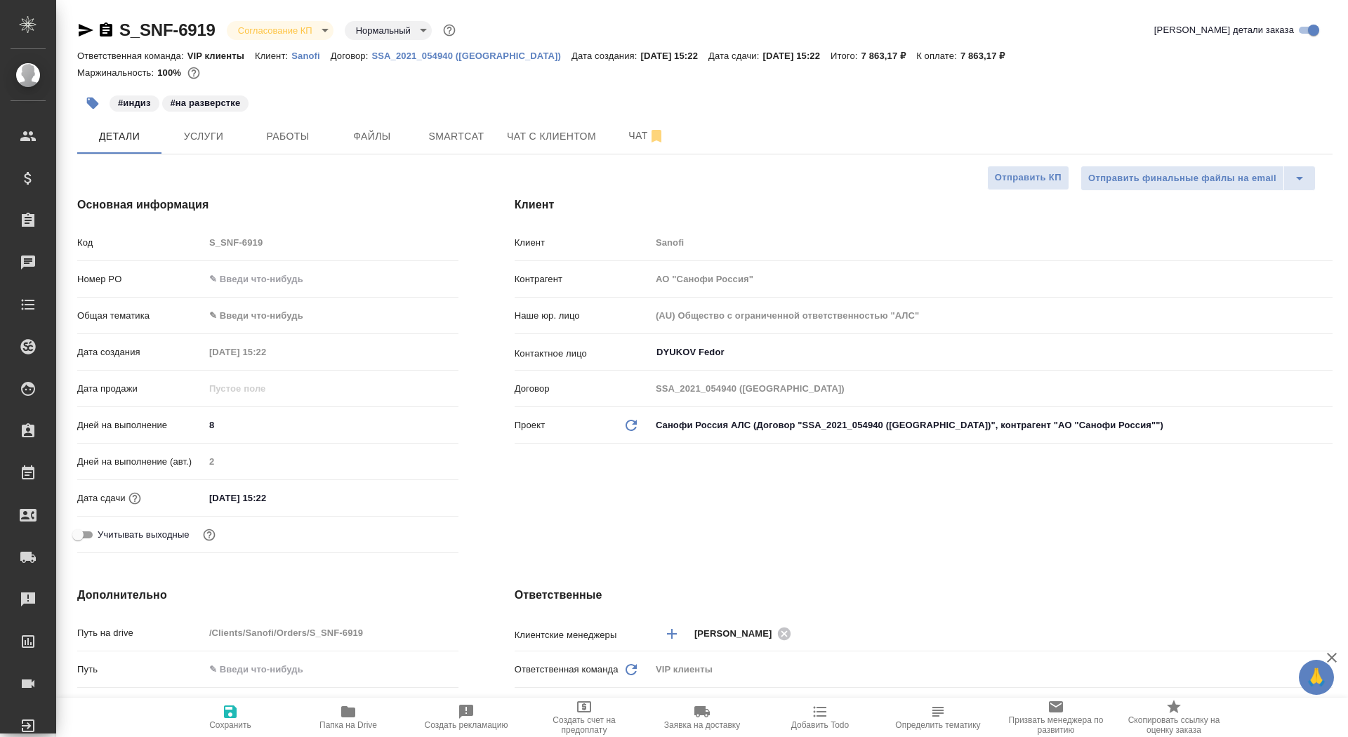
type textarea "x"
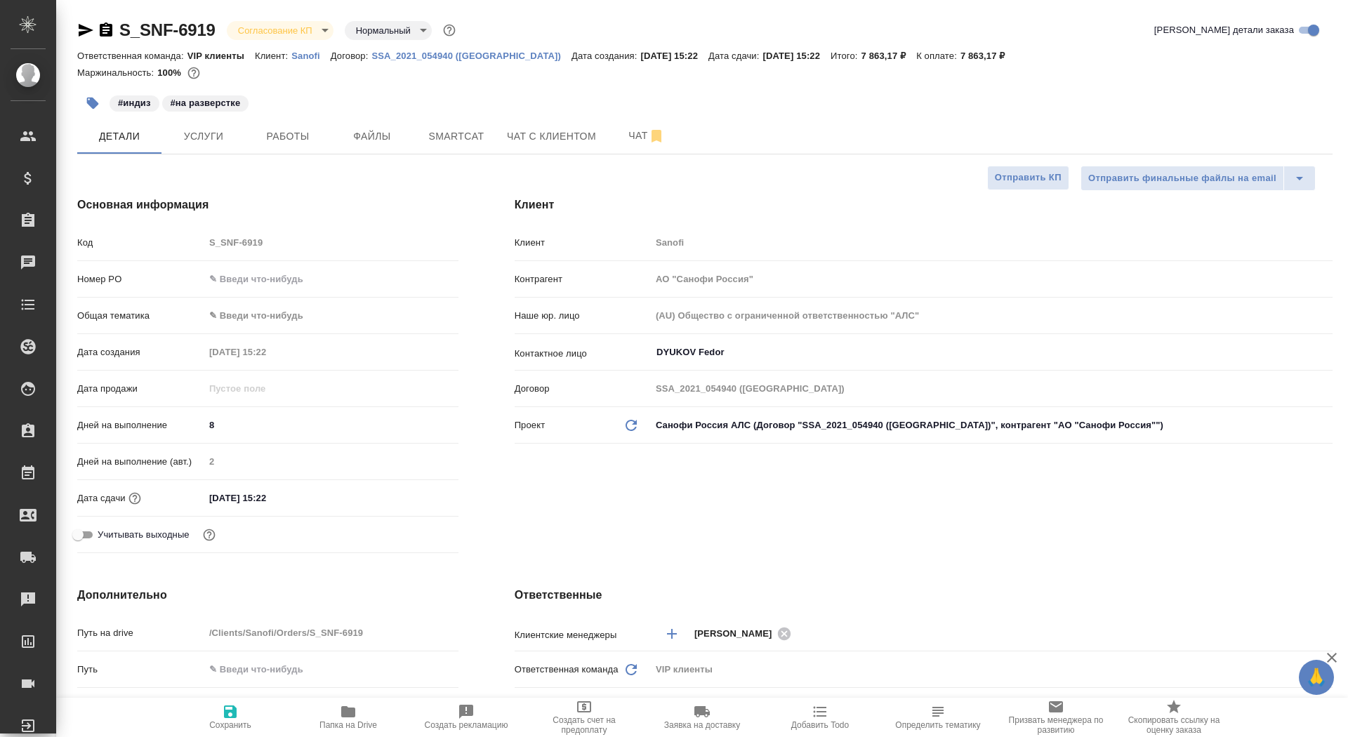
type textarea "x"
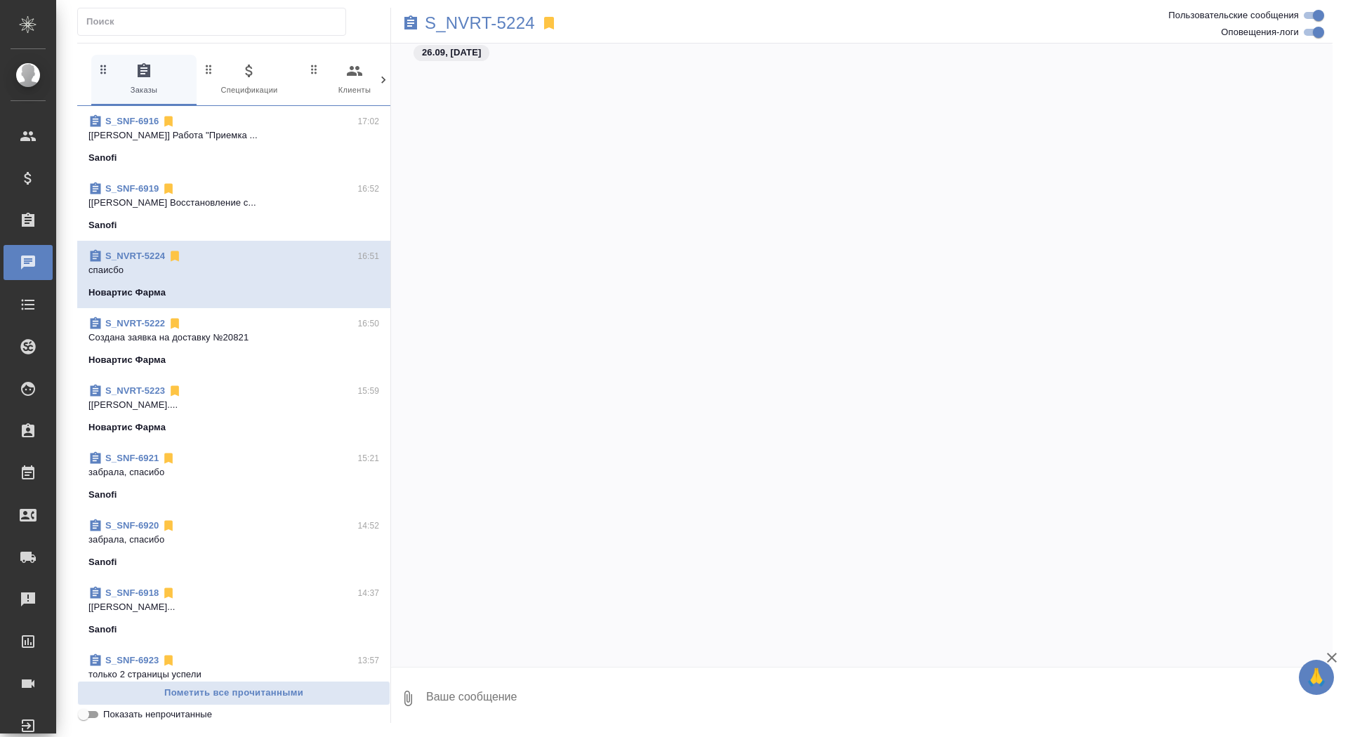
scroll to position [34860, 0]
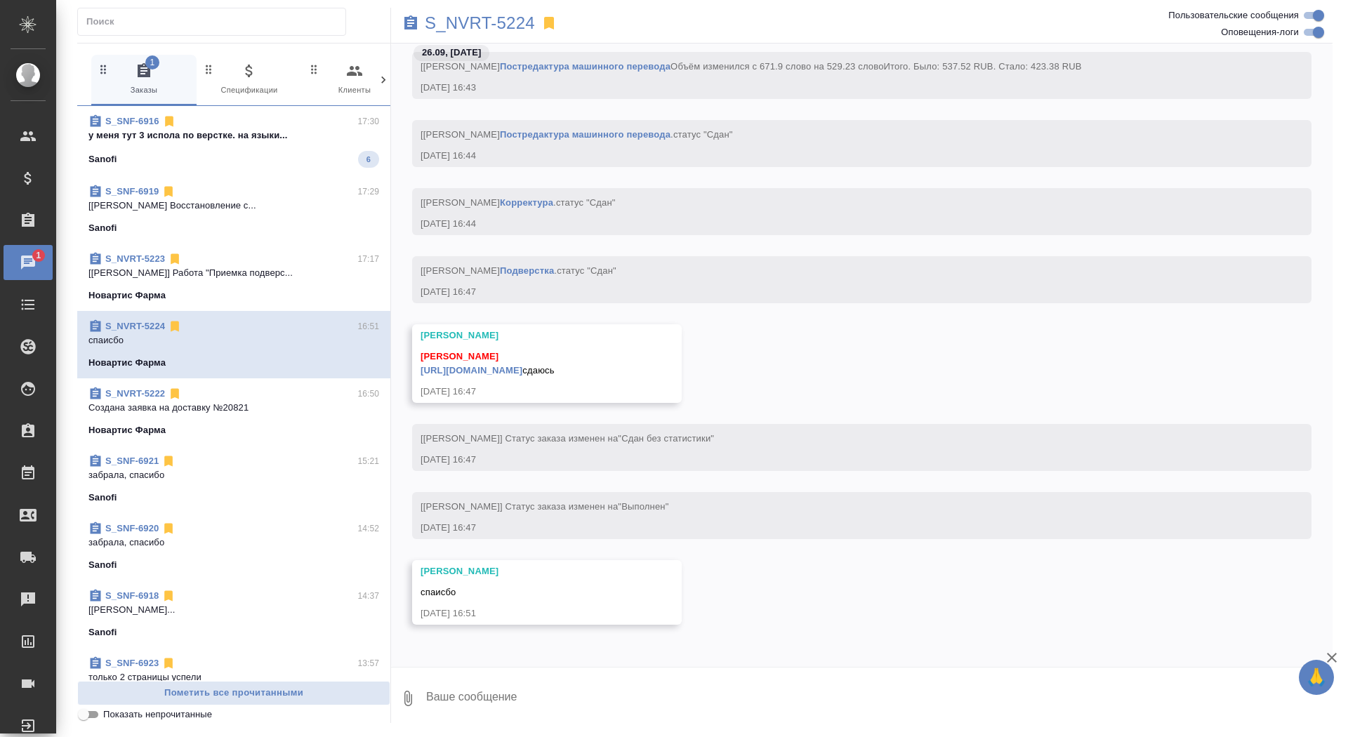
click at [270, 135] on p "у меня тут 3 испола по верстке. на языки..." at bounding box center [233, 135] width 291 height 14
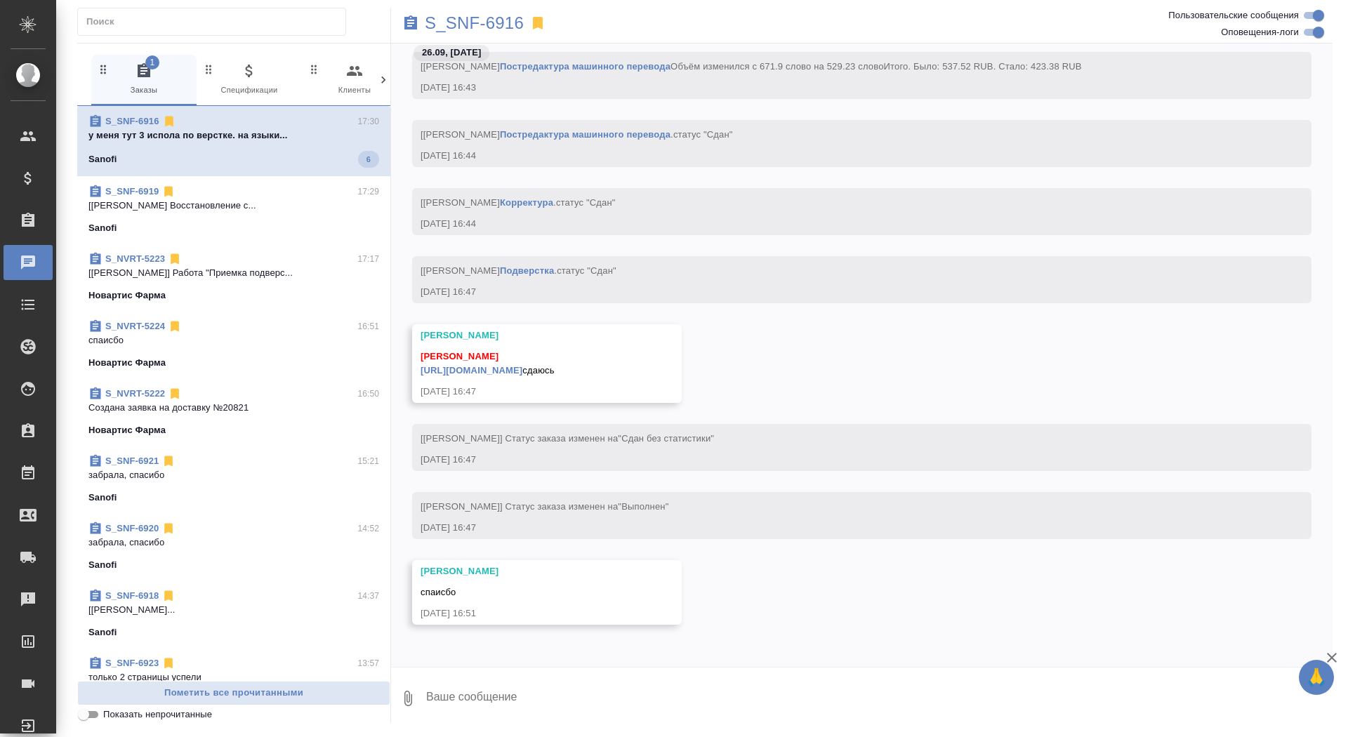
scroll to position [32278, 0]
